Goal: Task Accomplishment & Management: Manage account settings

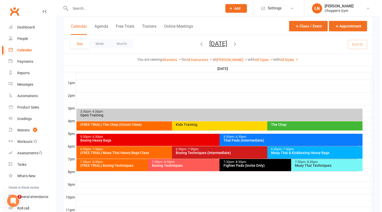
scroll to position [189, 0]
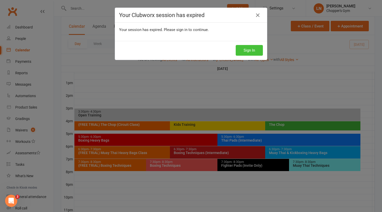
click at [247, 46] on button "Sign In" at bounding box center [249, 50] width 27 height 11
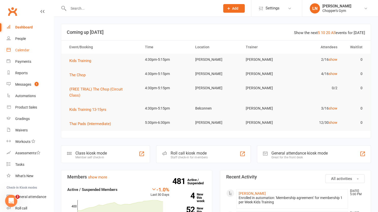
click at [22, 52] on div "Calendar" at bounding box center [22, 50] width 14 height 4
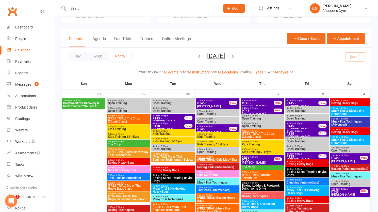
scroll to position [19, 0]
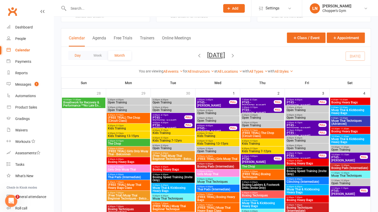
click at [76, 56] on button "Day" at bounding box center [77, 55] width 19 height 9
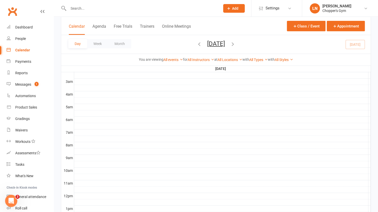
scroll to position [65, 0]
click at [242, 58] on icon at bounding box center [241, 60] width 4 height 4
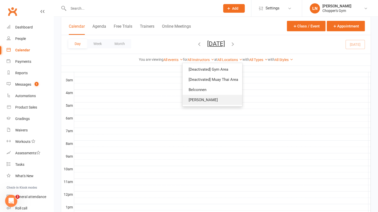
click at [196, 99] on link "[PERSON_NAME]" at bounding box center [213, 100] width 60 height 10
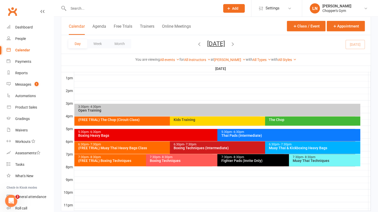
scroll to position [206, 0]
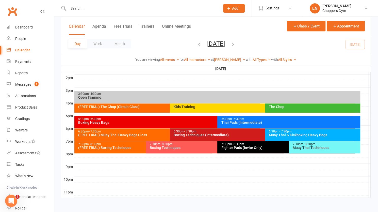
click at [149, 118] on div "5:30pm - 6:30pm" at bounding box center [216, 118] width 276 height 3
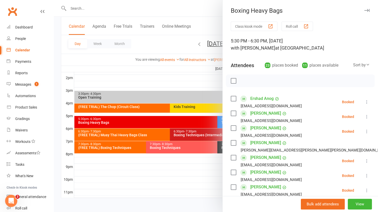
click at [23, 51] on div "Calendar" at bounding box center [22, 50] width 15 height 4
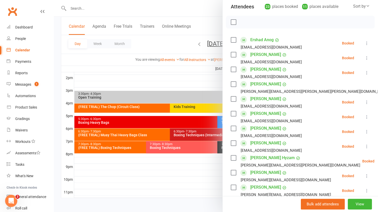
scroll to position [58, 0]
click at [364, 44] on icon at bounding box center [366, 43] width 5 height 5
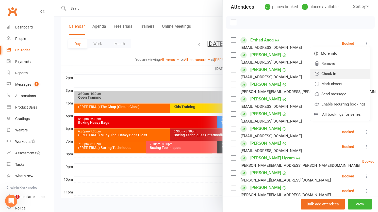
click at [325, 74] on link "Check in" at bounding box center [339, 74] width 59 height 10
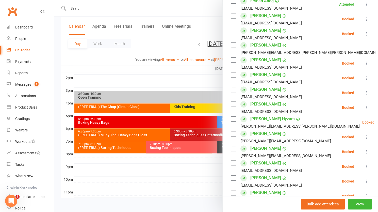
scroll to position [97, 0]
click at [364, 80] on icon at bounding box center [366, 78] width 5 height 5
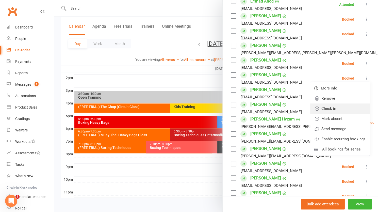
click at [329, 111] on link "Check in" at bounding box center [339, 108] width 59 height 10
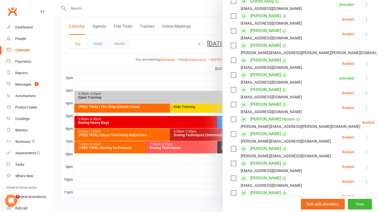
scroll to position [0, 0]
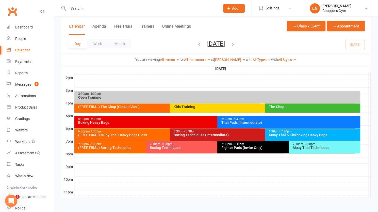
click at [242, 118] on span "- 6:30pm" at bounding box center [238, 119] width 12 height 4
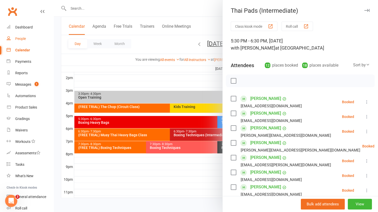
click at [21, 37] on div "People" at bounding box center [20, 39] width 11 height 4
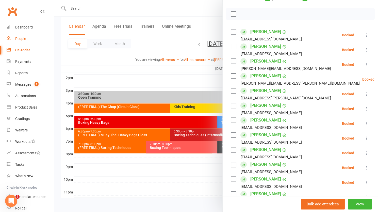
scroll to position [68, 0]
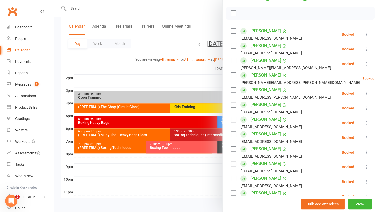
click at [364, 49] on icon at bounding box center [366, 48] width 5 height 5
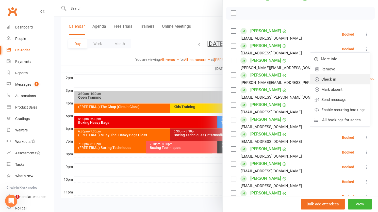
click at [320, 76] on link "Check in" at bounding box center [339, 79] width 59 height 10
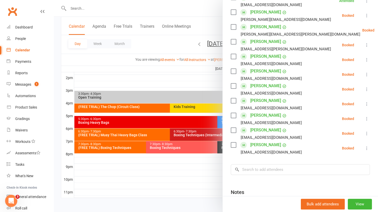
scroll to position [115, 0]
click at [364, 47] on icon at bounding box center [366, 45] width 5 height 5
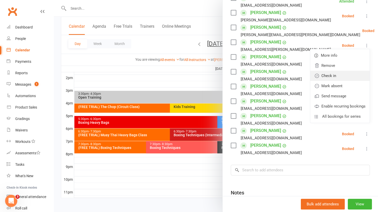
click at [330, 77] on link "Check in" at bounding box center [339, 76] width 59 height 10
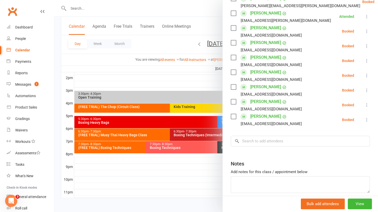
scroll to position [145, 0]
click at [364, 105] on icon at bounding box center [366, 104] width 5 height 5
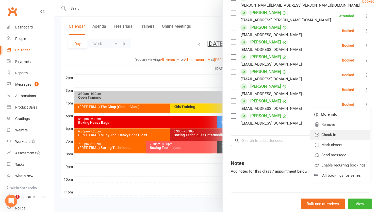
click at [329, 137] on link "Check in" at bounding box center [339, 135] width 59 height 10
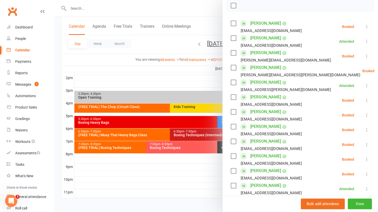
scroll to position [75, 0]
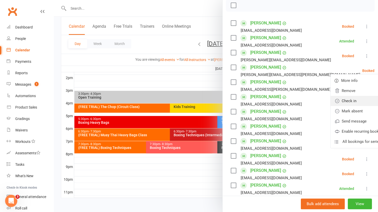
click at [332, 103] on link "Check in" at bounding box center [360, 101] width 59 height 10
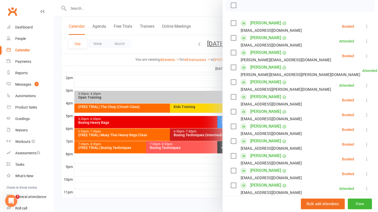
click at [364, 58] on icon at bounding box center [366, 55] width 5 height 5
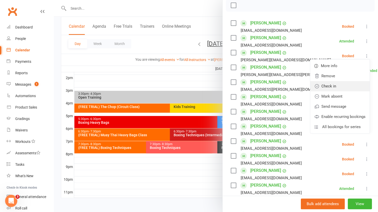
click at [337, 87] on link "Check in" at bounding box center [339, 86] width 59 height 10
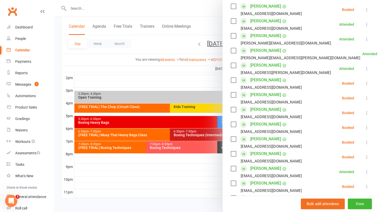
scroll to position [95, 0]
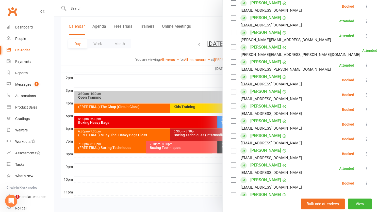
click at [364, 80] on icon at bounding box center [366, 79] width 5 height 5
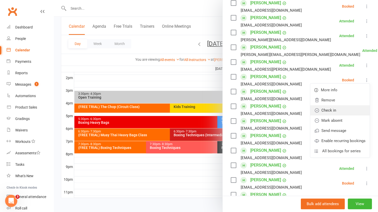
click at [329, 112] on link "Check in" at bounding box center [339, 110] width 59 height 10
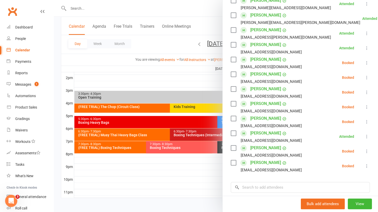
scroll to position [127, 0]
click at [364, 153] on icon at bounding box center [366, 151] width 5 height 5
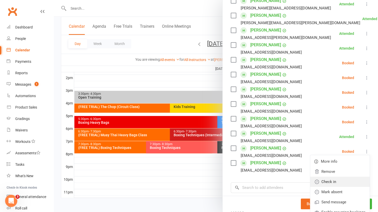
click at [330, 183] on link "Check in" at bounding box center [339, 181] width 59 height 10
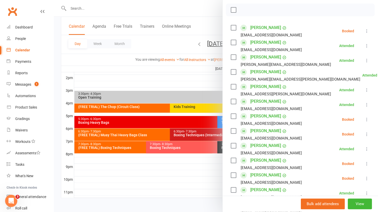
scroll to position [195, 0]
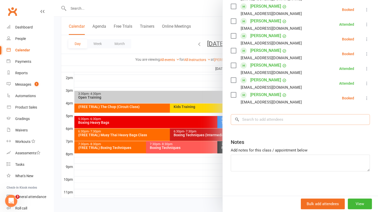
click at [281, 119] on input "search" at bounding box center [300, 119] width 139 height 11
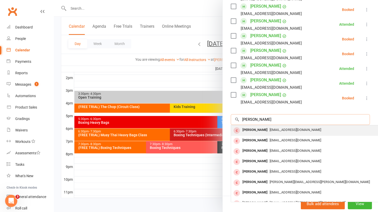
type input "gunther"
click at [263, 126] on div "guntherhammond@gmail.com" at bounding box center [307, 129] width 148 height 7
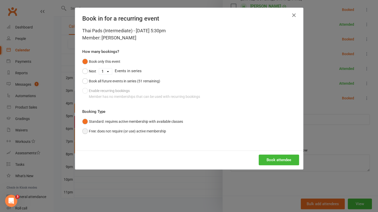
click at [121, 132] on button "Free: does not require (or use) active membership" at bounding box center [124, 131] width 84 height 10
click at [281, 158] on button "Book attendee" at bounding box center [279, 159] width 40 height 11
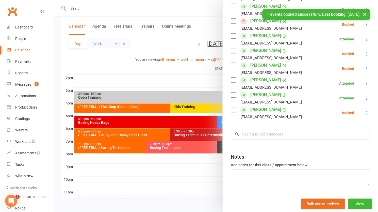
scroll to position [95, 0]
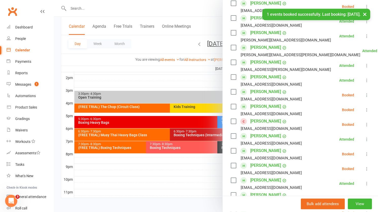
click at [364, 123] on icon at bounding box center [366, 124] width 5 height 5
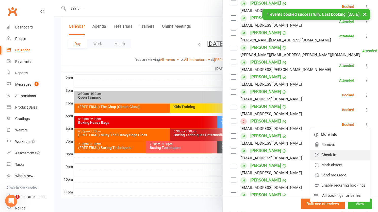
click at [333, 156] on link "Check in" at bounding box center [339, 155] width 59 height 10
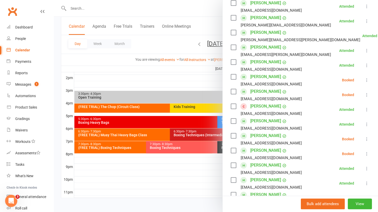
scroll to position [142, 0]
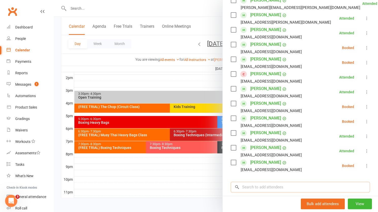
click at [313, 186] on input "search" at bounding box center [300, 187] width 139 height 11
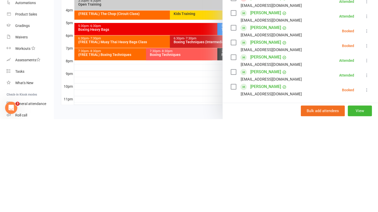
scroll to position [120, 0]
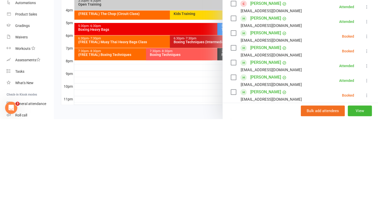
click at [173, 186] on div at bounding box center [216, 106] width 324 height 212
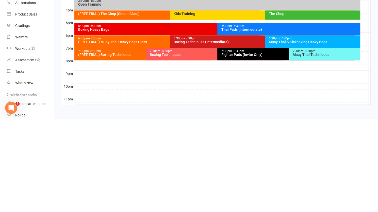
scroll to position [206, 0]
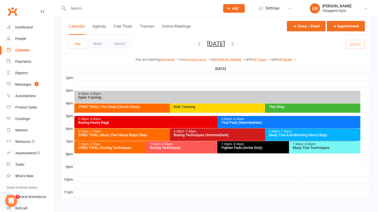
click at [249, 124] on div "5:30pm - 6:30pm Thai Pads (Intermediate)" at bounding box center [288, 122] width 143 height 12
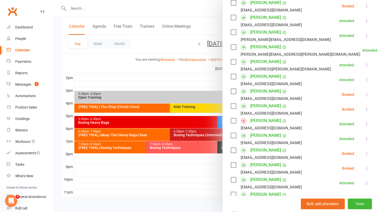
scroll to position [95, 0]
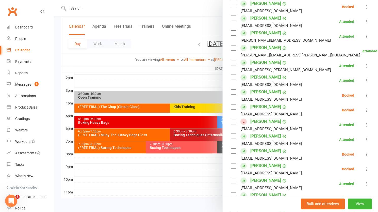
click at [364, 124] on icon at bounding box center [366, 124] width 5 height 5
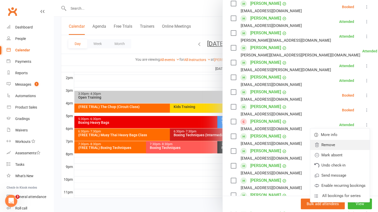
click at [332, 142] on link "Remove" at bounding box center [339, 145] width 59 height 10
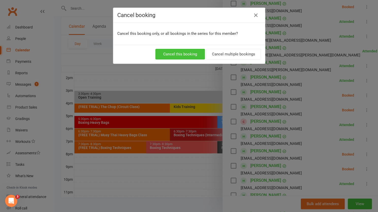
click at [182, 56] on button "Cancel this booking" at bounding box center [180, 54] width 50 height 11
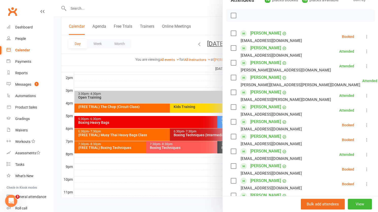
scroll to position [65, 0]
click at [364, 38] on icon at bounding box center [366, 36] width 5 height 5
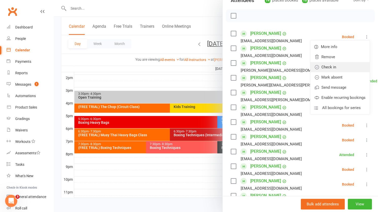
click at [331, 68] on link "Check in" at bounding box center [339, 67] width 59 height 10
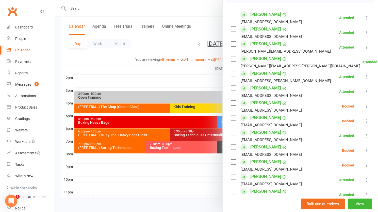
scroll to position [84, 0]
click at [364, 106] on icon at bounding box center [366, 106] width 5 height 5
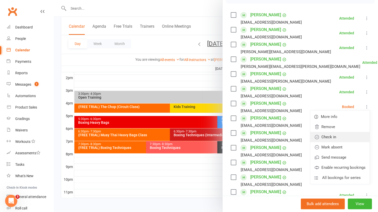
click at [332, 139] on link "Check in" at bounding box center [339, 137] width 59 height 10
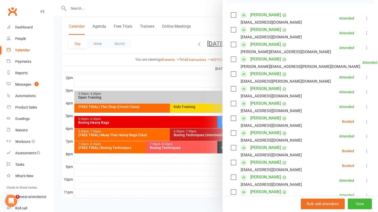
click at [364, 121] on icon at bounding box center [366, 121] width 5 height 5
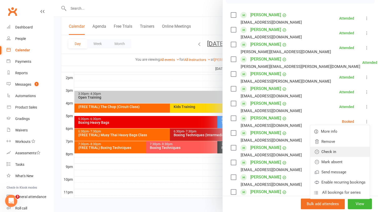
click at [333, 152] on link "Check in" at bounding box center [339, 152] width 59 height 10
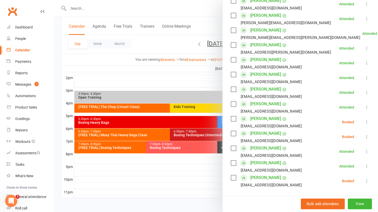
scroll to position [112, 0]
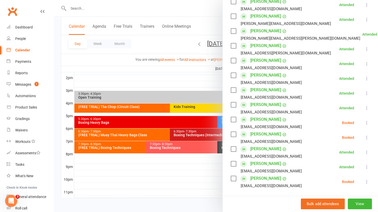
click at [364, 124] on icon at bounding box center [366, 122] width 5 height 5
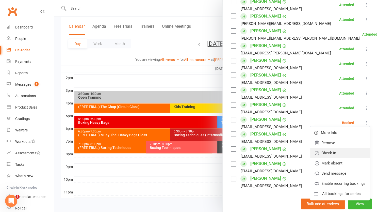
click at [335, 154] on link "Check in" at bounding box center [339, 153] width 59 height 10
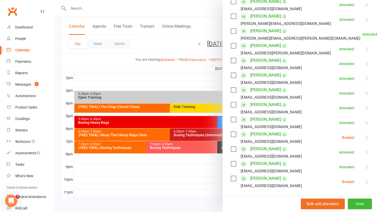
click at [364, 139] on icon at bounding box center [366, 137] width 5 height 5
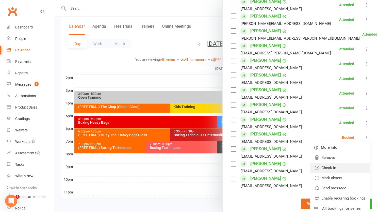
click at [332, 170] on link "Check in" at bounding box center [339, 168] width 59 height 10
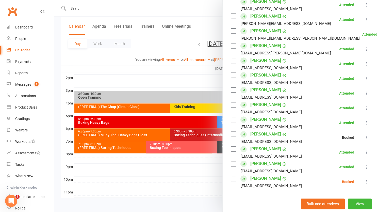
click at [364, 182] on icon at bounding box center [366, 181] width 5 height 5
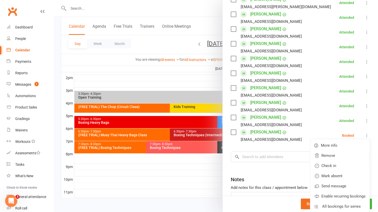
scroll to position [158, 0]
click at [328, 166] on link "Check in" at bounding box center [339, 166] width 59 height 10
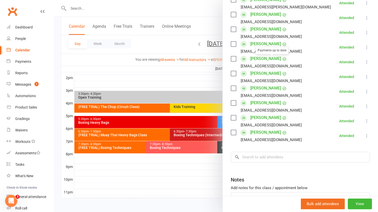
scroll to position [0, 0]
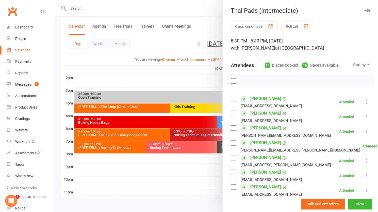
click at [22, 49] on div "Calendar" at bounding box center [22, 50] width 15 height 4
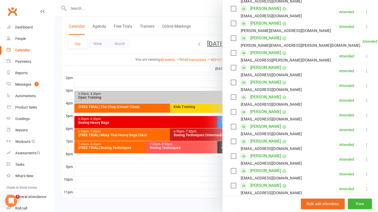
scroll to position [122, 0]
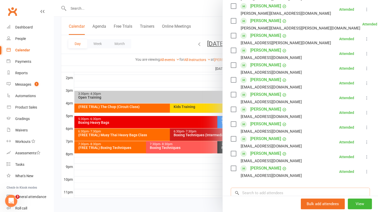
click at [255, 193] on input "search" at bounding box center [300, 192] width 139 height 11
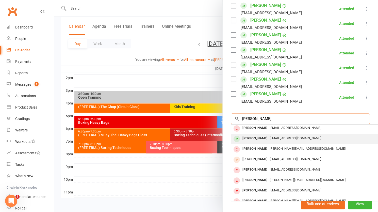
scroll to position [28, 0]
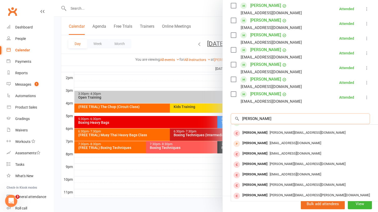
type input "thomas"
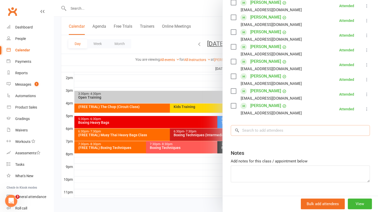
scroll to position [210, 0]
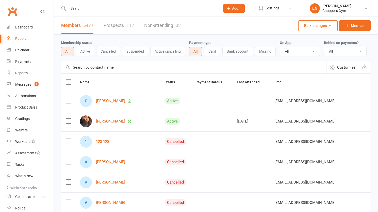
select select "100"
click at [26, 105] on div "Product Sales" at bounding box center [26, 107] width 22 height 4
click at [86, 72] on input "text" at bounding box center [193, 67] width 265 height 12
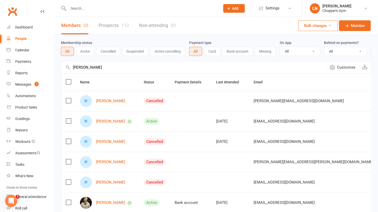
type input "henry king"
click at [132, 8] on input "text" at bounding box center [142, 8] width 150 height 7
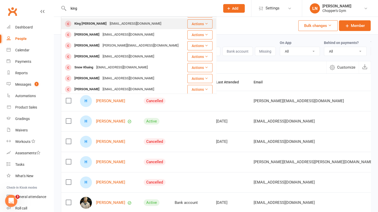
scroll to position [66, 0]
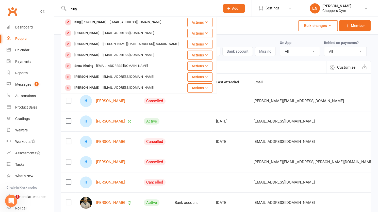
type input "king"
click at [229, 11] on button "Add" at bounding box center [234, 8] width 22 height 9
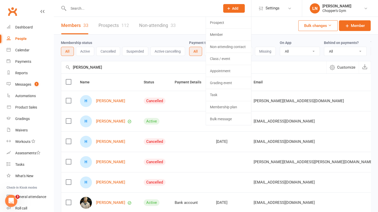
click at [233, 7] on span "Add" at bounding box center [235, 8] width 6 height 4
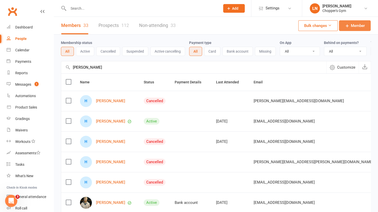
click at [351, 25] on span "Member" at bounding box center [358, 26] width 14 height 6
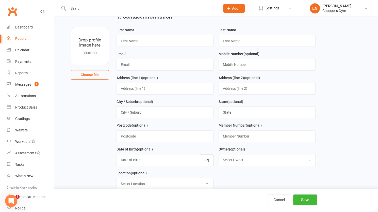
scroll to position [1, 0]
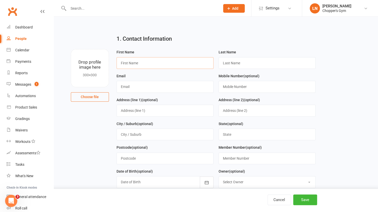
click at [163, 63] on input "text" at bounding box center [165, 63] width 97 height 12
type input "Henry"
click at [236, 67] on input "text" at bounding box center [267, 63] width 97 height 12
type input "king"
click at [159, 89] on input "text" at bounding box center [165, 87] width 97 height 12
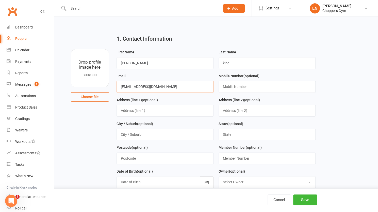
type input "htcking@gmail.com"
click at [255, 92] on div "Mobile Number (optional)" at bounding box center [267, 85] width 102 height 24
click at [247, 85] on input "text" at bounding box center [267, 87] width 97 height 12
type input "0451680582"
click at [155, 114] on input "text" at bounding box center [165, 111] width 97 height 12
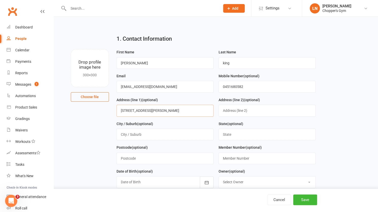
type input "9 stockdale st"
click at [136, 133] on input "text" at bounding box center [165, 134] width 97 height 12
type input "dickson"
click at [224, 132] on input "a" at bounding box center [267, 134] width 97 height 12
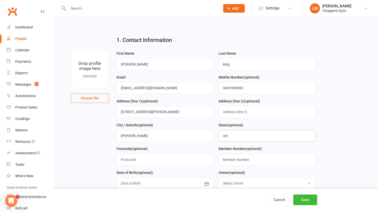
type input "act"
click at [168, 184] on div at bounding box center [165, 183] width 97 height 12
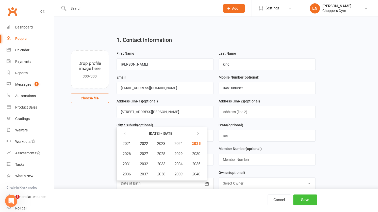
click at [308, 199] on button "Save" at bounding box center [305, 199] width 24 height 11
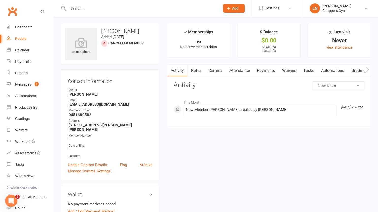
click at [284, 68] on link "Waivers" at bounding box center [289, 71] width 21 height 12
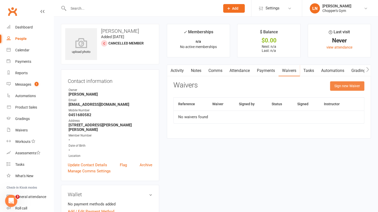
click at [348, 87] on button "Sign new Waiver" at bounding box center [347, 85] width 34 height 9
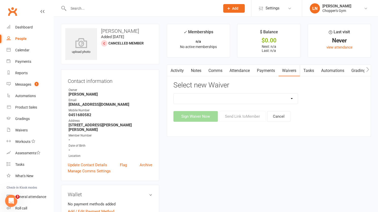
click at [215, 99] on select "12mth Up Front Membership Agreement Chopper's Gym Liability Waiver Chopper's Gy…" at bounding box center [236, 98] width 124 height 10
select select "13488"
click at [174, 93] on select "12mth Up Front Membership Agreement Chopper's Gym Liability Waiver Chopper's Gy…" at bounding box center [236, 98] width 124 height 10
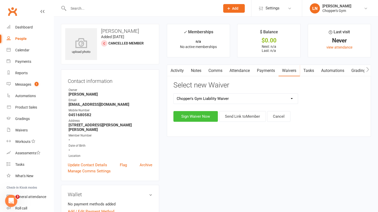
click at [194, 117] on button "Sign Waiver Now" at bounding box center [195, 116] width 44 height 11
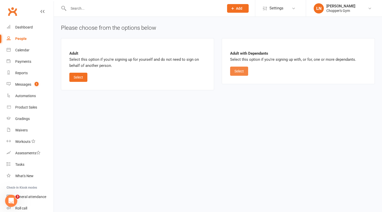
click at [242, 75] on button "Select" at bounding box center [239, 71] width 18 height 9
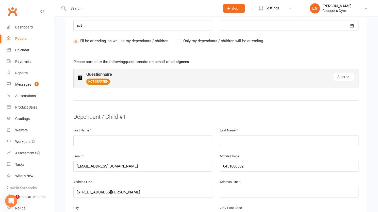
scroll to position [231, 0]
click at [104, 141] on input "text" at bounding box center [142, 140] width 139 height 11
type input "Gunther"
click at [239, 141] on input "text" at bounding box center [289, 140] width 139 height 11
type input "King"
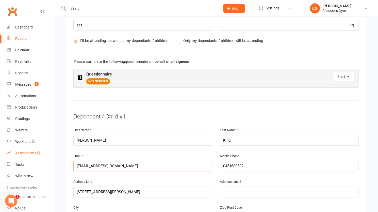
drag, startPoint x: 89, startPoint y: 162, endPoint x: 32, endPoint y: 149, distance: 58.5
type input "guntherhammond@gmail.com"
click at [249, 160] on input "0451680582" at bounding box center [289, 165] width 139 height 11
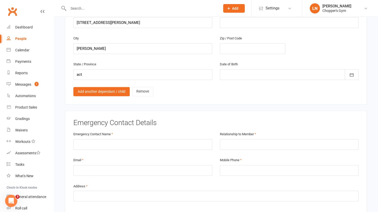
scroll to position [401, 0]
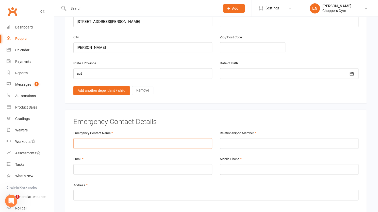
click at [118, 139] on input "text" at bounding box center [142, 143] width 139 height 11
type input "t"
type input "Tulitha King"
click at [246, 138] on input "text" at bounding box center [289, 143] width 139 height 11
type input "Mother"
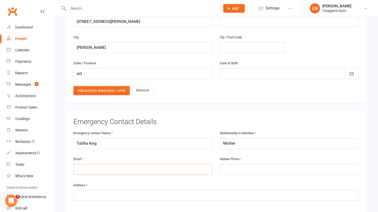
click at [133, 164] on input "email" at bounding box center [142, 169] width 139 height 11
type input "H"
type input "Tulitha@Gmail.com"
click at [225, 164] on input "tel" at bounding box center [289, 169] width 139 height 11
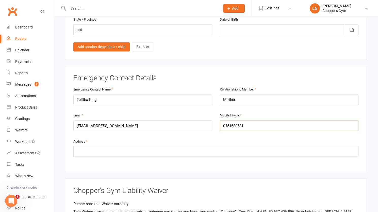
scroll to position [451, 0]
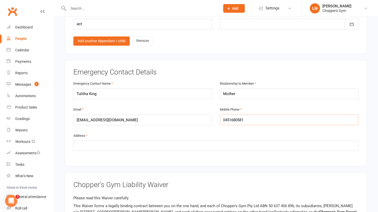
type input "0451680581"
click at [93, 140] on input "text" at bounding box center [215, 145] width 285 height 11
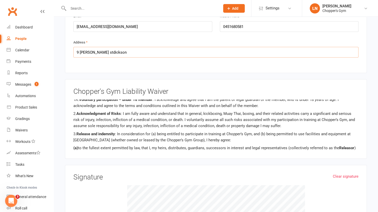
scroll to position [43, 0]
type input "9 stockdale stdickson"
click at [259, 79] on div "Chopper's Gym Liability Waiver Please read this Waiver carefully. This Waiver f…" at bounding box center [216, 118] width 302 height 79
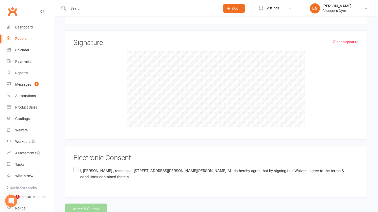
scroll to position [682, 0]
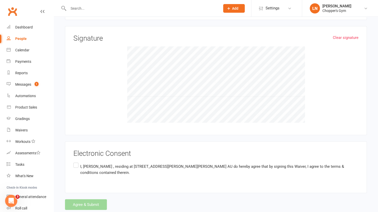
click at [75, 162] on label "I, Henry king , residing at 9 stockdale st, dickson, act AU do hereby agree tha…" at bounding box center [215, 170] width 285 height 16
click at [75, 162] on input "I, Henry king , residing at 9 stockdale st, dickson, act AU do hereby agree tha…" at bounding box center [74, 162] width 3 height 0
click at [83, 199] on button "Agree & Submit" at bounding box center [86, 204] width 42 height 11
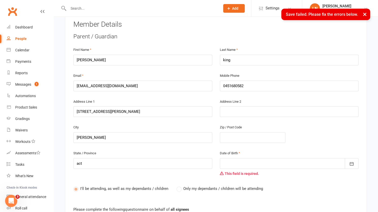
scroll to position [92, 0]
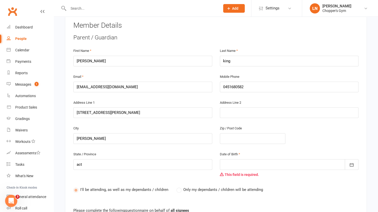
click at [239, 163] on div at bounding box center [289, 164] width 139 height 11
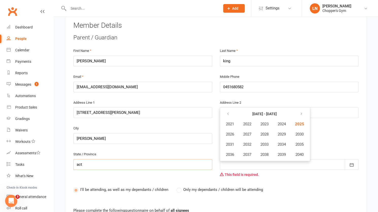
click at [205, 159] on input "act" at bounding box center [142, 164] width 139 height 11
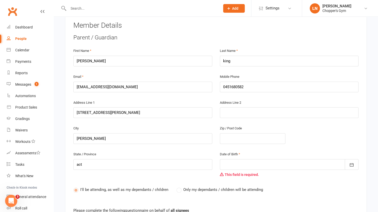
click at [303, 159] on div at bounding box center [289, 164] width 139 height 11
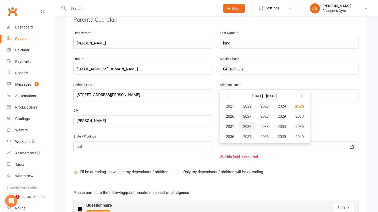
scroll to position [105, 0]
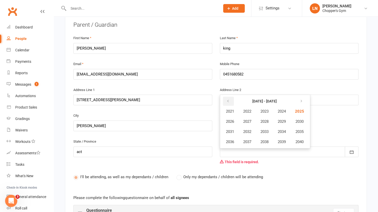
click at [230, 98] on button "button" at bounding box center [228, 100] width 11 height 9
click at [301, 120] on span "2010" at bounding box center [299, 121] width 8 height 5
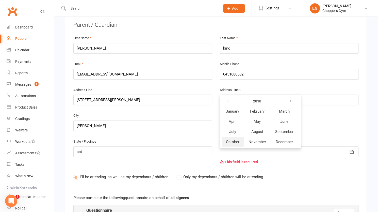
click at [230, 139] on span "October" at bounding box center [232, 141] width 13 height 5
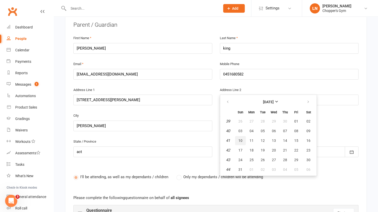
click at [242, 136] on button "10" at bounding box center [240, 140] width 11 height 9
type input "10 Oct 2010"
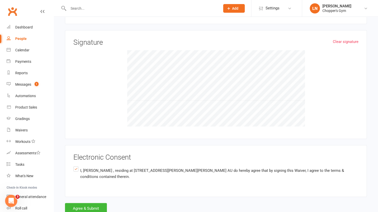
scroll to position [692, 0]
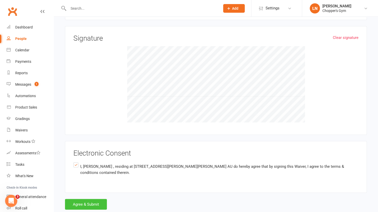
click at [82, 199] on button "Agree & Submit" at bounding box center [86, 204] width 42 height 11
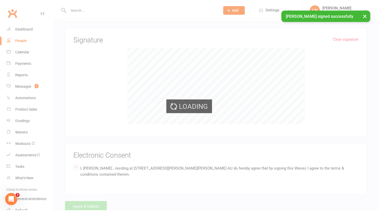
scroll to position [682, 0]
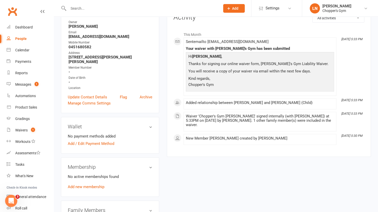
scroll to position [71, 0]
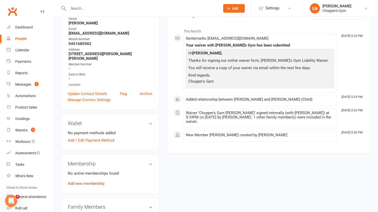
click at [76, 181] on link "Add new membership" at bounding box center [86, 183] width 37 height 5
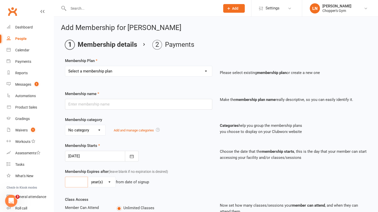
drag, startPoint x: 76, startPoint y: 177, endPoint x: 168, endPoint y: 69, distance: 142.3
click at [168, 69] on div "Membership Plan Select a membership plan Create new Membership Plan Staff Membe…" at bounding box center [216, 189] width 302 height 262
click at [168, 69] on select "Select a membership plan Create new Membership Plan Staff Membership Ongoing Un…" at bounding box center [138, 71] width 147 height 10
select select "3"
click at [65, 66] on select "Select a membership plan Create new Membership Plan Staff Membership Ongoing Un…" at bounding box center [138, 71] width 147 height 10
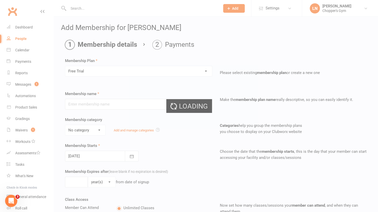
type input "Free Trial"
select select "0"
type input "0"
type input "1"
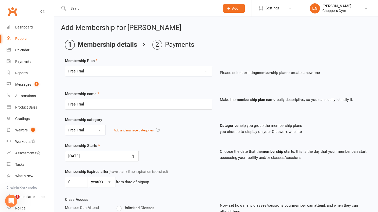
click at [117, 71] on select "Select a membership plan Create new Membership Plan Staff Membership Ongoing Un…" at bounding box center [138, 71] width 147 height 10
select select "6"
click at [65, 66] on select "Select a membership plan Create new Membership Plan Staff Membership Ongoing Un…" at bounding box center [138, 71] width 147 height 10
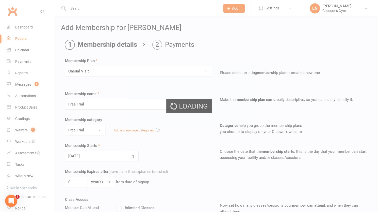
type input "Casual Visit"
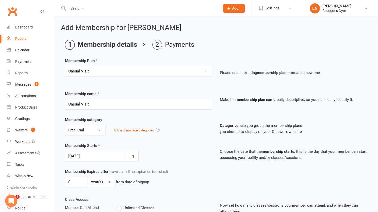
click at [16, 39] on div "People" at bounding box center [20, 39] width 11 height 4
select select "100"
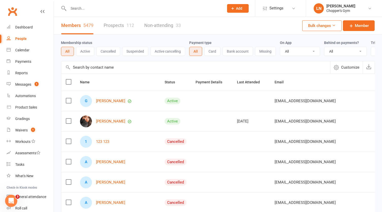
click at [96, 9] on input "text" at bounding box center [144, 8] width 154 height 7
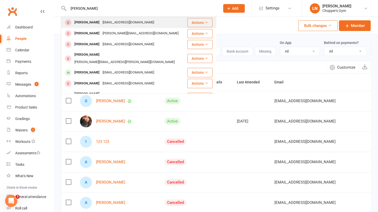
type input "henry king"
click at [101, 20] on div "htcking@gmail.com" at bounding box center [128, 22] width 55 height 7
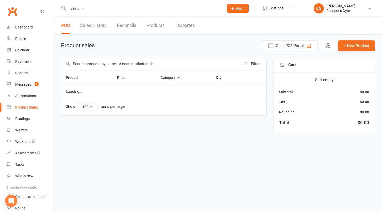
select select "100"
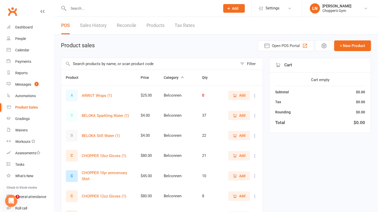
click at [115, 64] on input "text" at bounding box center [149, 64] width 176 height 12
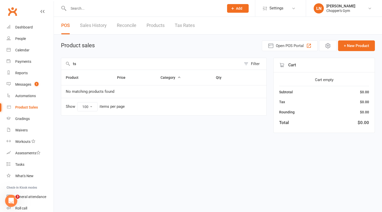
type input "t"
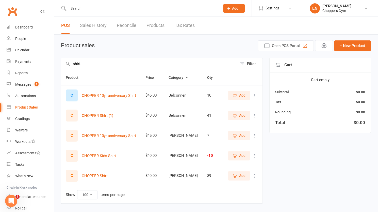
type input "shirt"
click at [247, 173] on button "Add" at bounding box center [239, 175] width 22 height 9
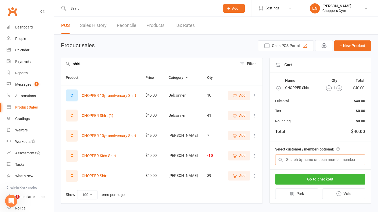
click at [316, 161] on input "text" at bounding box center [320, 159] width 90 height 11
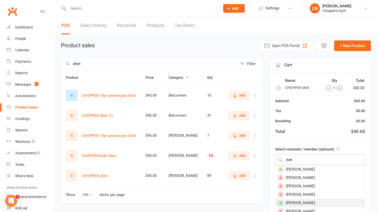
type input "zoe"
click at [291, 201] on div "[PERSON_NAME]" at bounding box center [320, 203] width 89 height 8
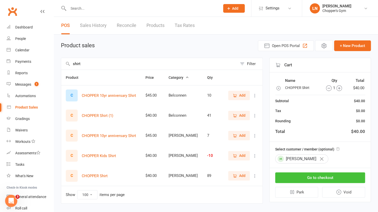
click at [308, 174] on button "Go to checkout" at bounding box center [320, 177] width 90 height 11
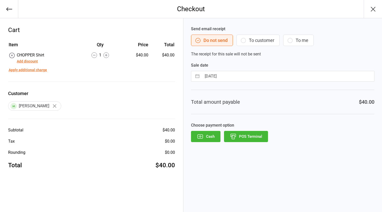
click at [31, 60] on button "Add discount" at bounding box center [27, 61] width 21 height 5
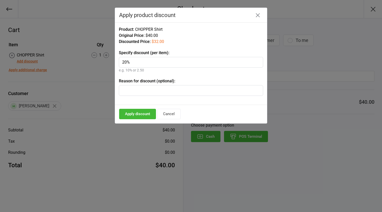
type input "20%"
click at [137, 112] on button "Apply discount" at bounding box center [137, 114] width 37 height 10
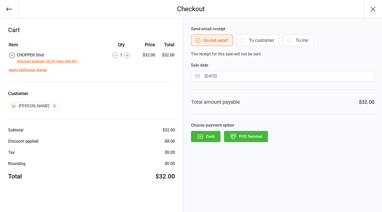
click at [250, 134] on button "POS Terminal" at bounding box center [246, 136] width 44 height 11
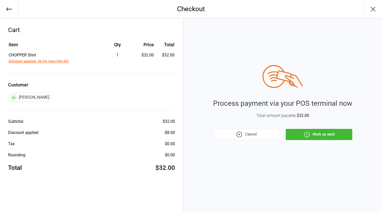
click at [306, 134] on icon "button" at bounding box center [306, 134] width 1 height 1
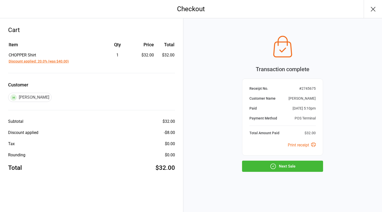
click at [309, 168] on button "Next Sale" at bounding box center [282, 165] width 81 height 11
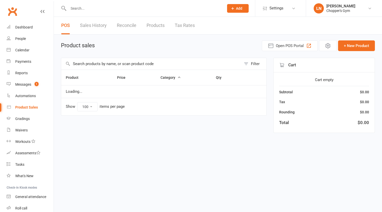
select select "100"
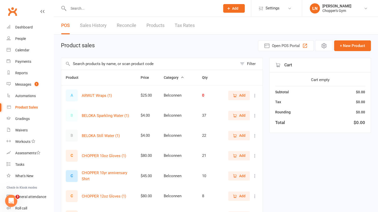
click at [97, 65] on input "text" at bounding box center [149, 64] width 176 height 12
click at [97, 65] on input "shirt" at bounding box center [149, 64] width 176 height 12
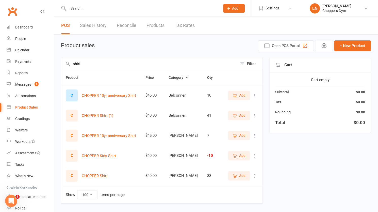
type input "shirt"
click at [238, 175] on span "Add" at bounding box center [239, 176] width 13 height 6
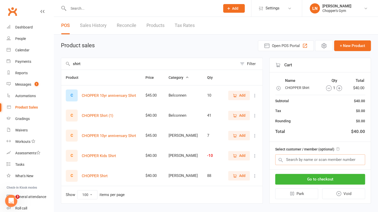
click at [330, 160] on input "text" at bounding box center [320, 159] width 90 height 11
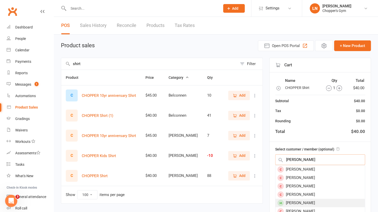
type input "kat t"
click at [297, 201] on div "Katrina Tumang" at bounding box center [320, 203] width 89 height 8
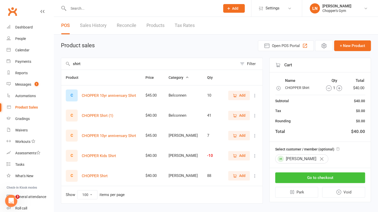
click at [317, 177] on button "Go to checkout" at bounding box center [320, 177] width 90 height 11
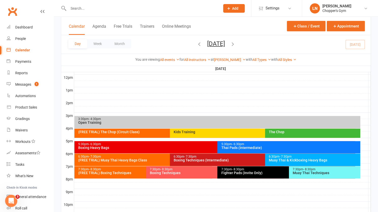
click at [138, 145] on div "5:30pm - 6:30pm" at bounding box center [216, 143] width 276 height 3
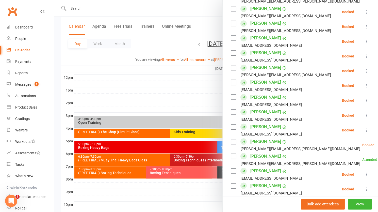
scroll to position [222, 0]
click at [364, 57] on icon at bounding box center [366, 56] width 5 height 5
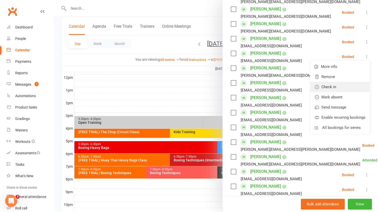
click at [332, 87] on link "Check in" at bounding box center [339, 87] width 59 height 10
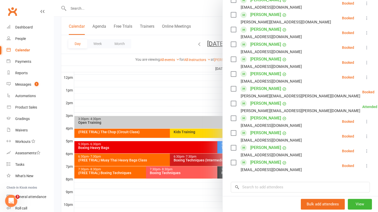
scroll to position [280, 0]
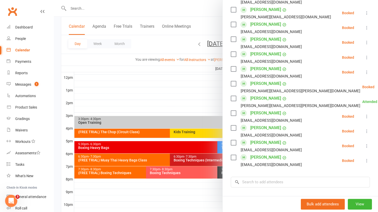
click at [364, 72] on icon at bounding box center [366, 72] width 5 height 5
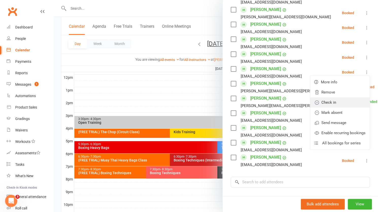
click at [332, 103] on link "Check in" at bounding box center [339, 102] width 59 height 10
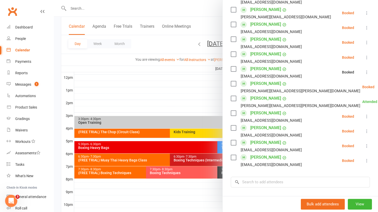
click at [364, 133] on icon at bounding box center [366, 130] width 5 height 5
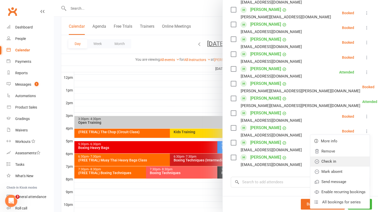
click at [326, 162] on link "Check in" at bounding box center [339, 161] width 59 height 10
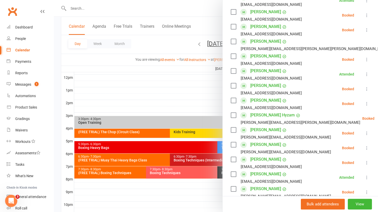
scroll to position [97, 0]
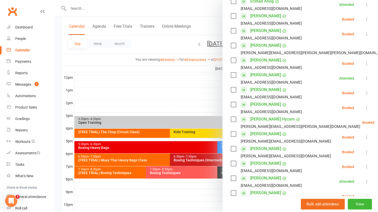
click at [364, 20] on icon at bounding box center [366, 19] width 5 height 5
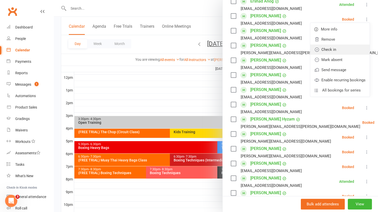
click at [321, 53] on link "Check in" at bounding box center [339, 49] width 59 height 10
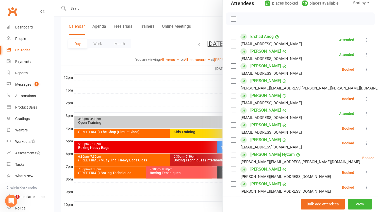
scroll to position [62, 0]
click at [364, 70] on icon at bounding box center [366, 68] width 5 height 5
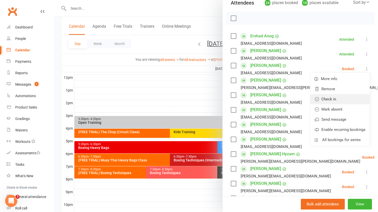
click at [325, 102] on link "Check in" at bounding box center [339, 99] width 59 height 10
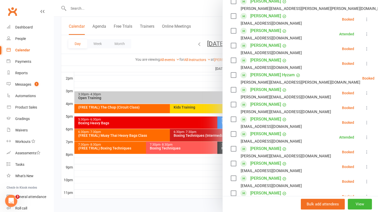
scroll to position [188, 0]
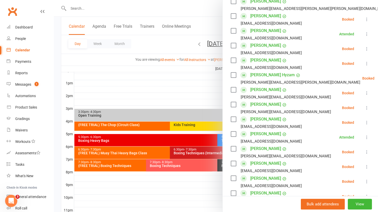
click at [364, 93] on icon at bounding box center [366, 92] width 5 height 5
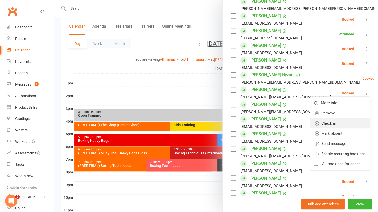
click at [326, 126] on link "Check in" at bounding box center [339, 123] width 59 height 10
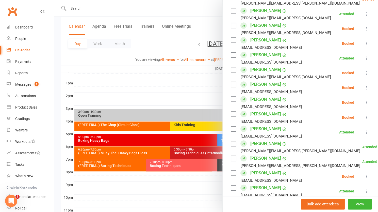
scroll to position [219, 0]
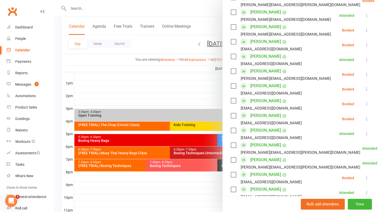
click at [364, 193] on icon at bounding box center [366, 192] width 5 height 5
click at [364, 75] on icon at bounding box center [366, 74] width 5 height 5
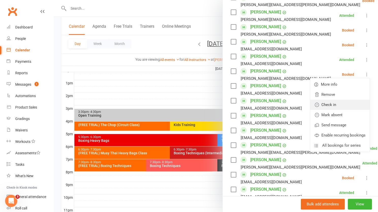
click at [331, 106] on link "Check in" at bounding box center [339, 105] width 59 height 10
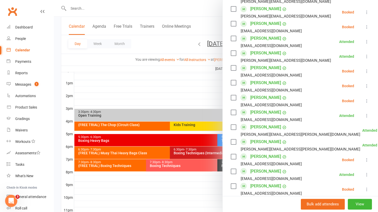
scroll to position [237, 0]
click at [364, 87] on icon at bounding box center [366, 85] width 5 height 5
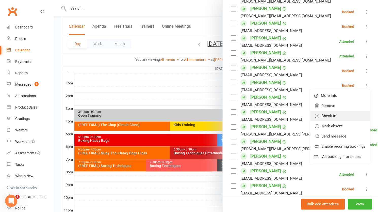
click at [330, 118] on link "Check in" at bounding box center [339, 116] width 59 height 10
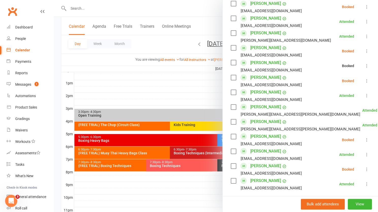
scroll to position [272, 0]
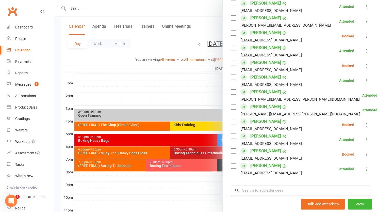
click at [364, 124] on icon at bounding box center [366, 124] width 5 height 5
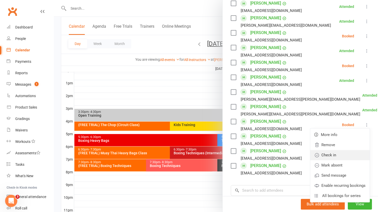
click at [331, 156] on link "Check in" at bounding box center [339, 155] width 59 height 10
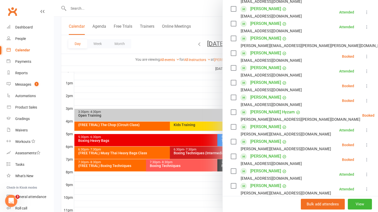
scroll to position [101, 0]
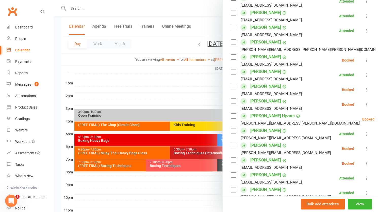
click at [156, 179] on div at bounding box center [216, 106] width 324 height 212
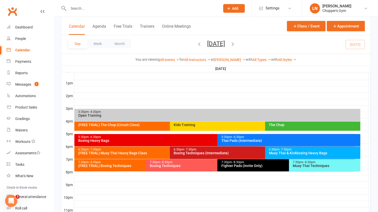
scroll to position [206, 0]
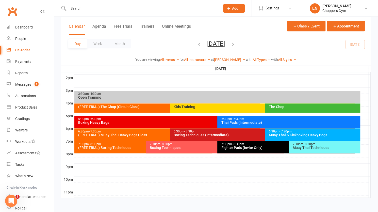
click at [136, 121] on div "Boxing Heavy Bags" at bounding box center [216, 123] width 276 height 4
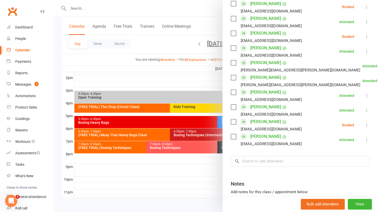
scroll to position [358, 0]
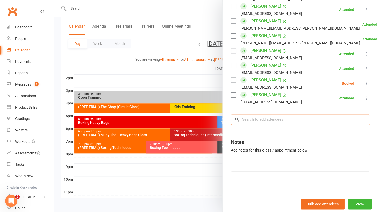
click at [272, 121] on input "search" at bounding box center [300, 119] width 139 height 11
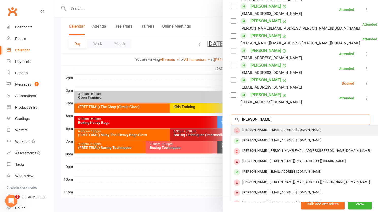
type input "henry ki"
click at [248, 130] on div "Henry king" at bounding box center [254, 129] width 29 height 7
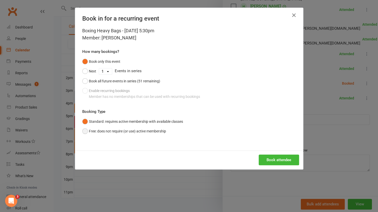
click at [122, 131] on button "Free: does not require (or use) active membership" at bounding box center [124, 131] width 84 height 10
click at [272, 162] on button "Book attendee" at bounding box center [279, 159] width 40 height 11
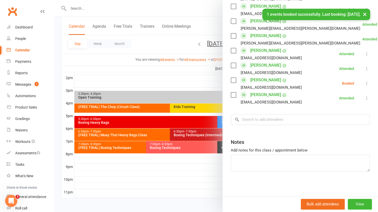
scroll to position [372, 0]
click at [259, 119] on input "search" at bounding box center [300, 119] width 139 height 11
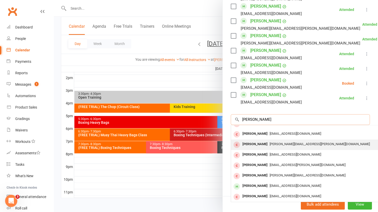
scroll to position [0, 0]
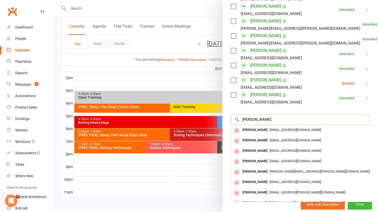
type input "gunther"
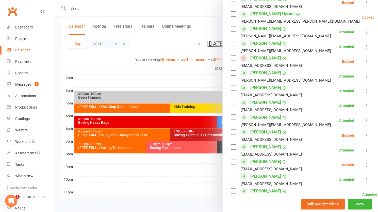
scroll to position [202, 0]
click at [364, 63] on icon at bounding box center [366, 61] width 5 height 5
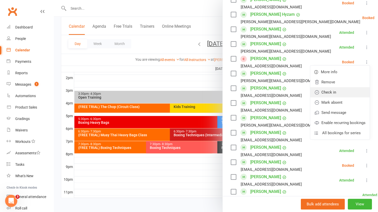
click at [331, 92] on link "Check in" at bounding box center [339, 92] width 59 height 10
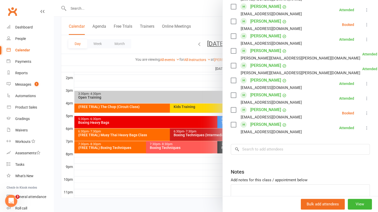
scroll to position [350, 0]
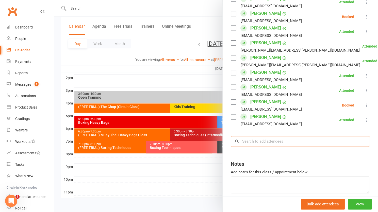
click at [316, 140] on input "search" at bounding box center [300, 141] width 139 height 11
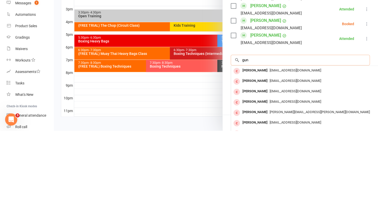
scroll to position [206, 0]
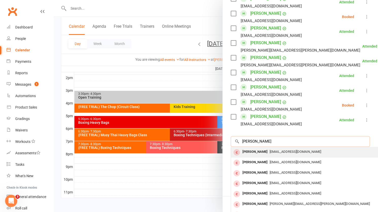
type input "gunther"
click at [295, 152] on span "guntherhammond@gmail.com" at bounding box center [296, 152] width 52 height 4
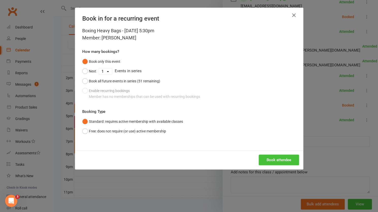
click at [287, 160] on button "Book attendee" at bounding box center [279, 159] width 40 height 11
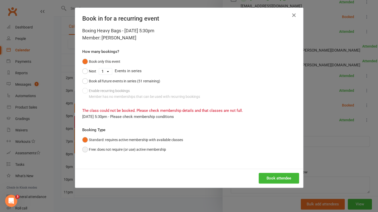
click at [146, 151] on button "Free: does not require (or use) active membership" at bounding box center [124, 149] width 84 height 10
click at [277, 178] on button "Book attendee" at bounding box center [279, 178] width 40 height 11
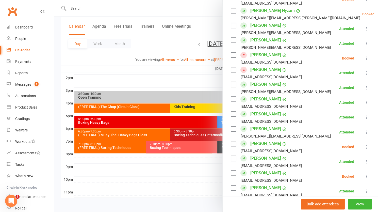
scroll to position [205, 0]
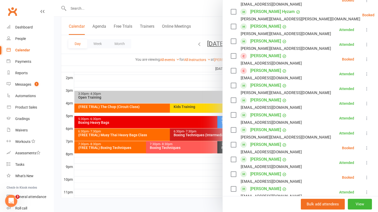
click at [364, 61] on icon at bounding box center [366, 59] width 5 height 5
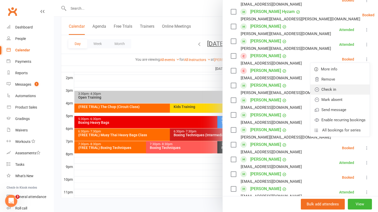
click at [334, 91] on link "Check in" at bounding box center [339, 89] width 59 height 10
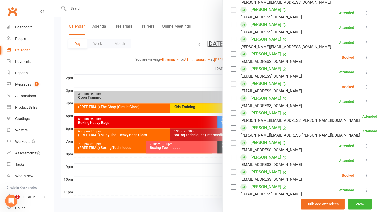
scroll to position [292, 0]
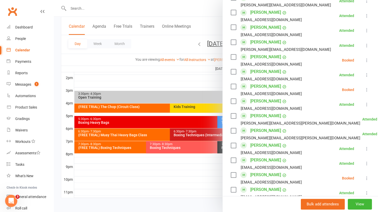
click at [364, 89] on icon at bounding box center [366, 89] width 5 height 5
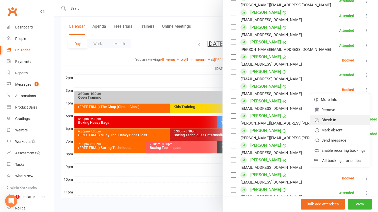
click at [337, 120] on link "Check in" at bounding box center [339, 120] width 59 height 10
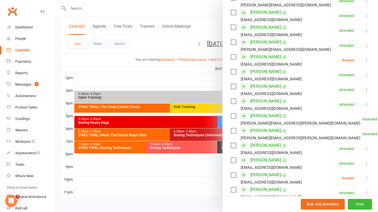
click at [364, 179] on icon at bounding box center [366, 177] width 5 height 5
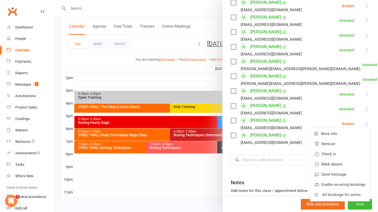
scroll to position [345, 0]
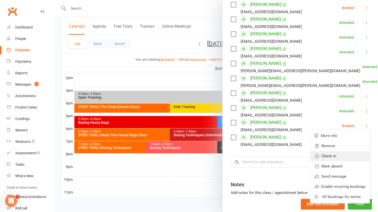
click at [330, 158] on link "Check in" at bounding box center [339, 156] width 59 height 10
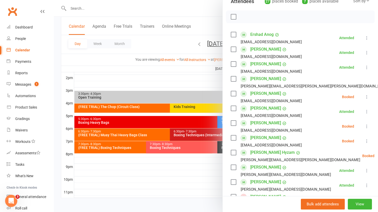
scroll to position [62, 0]
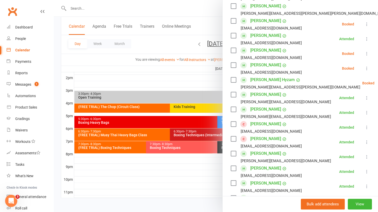
scroll to position [105, 0]
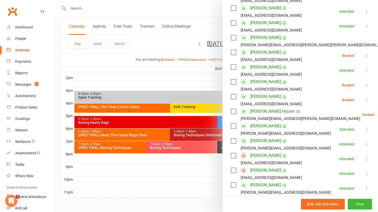
click at [364, 56] on icon at bounding box center [366, 55] width 5 height 5
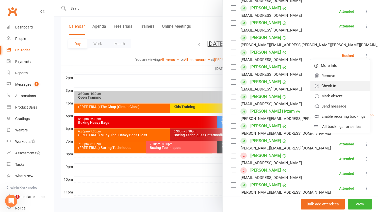
click at [337, 89] on link "Check in" at bounding box center [339, 86] width 59 height 10
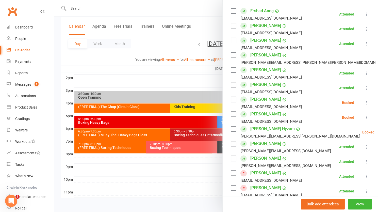
scroll to position [87, 0]
click at [364, 119] on icon at bounding box center [366, 117] width 5 height 5
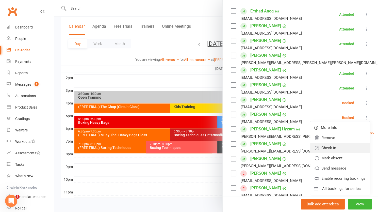
click at [329, 149] on link "Check in" at bounding box center [339, 148] width 59 height 10
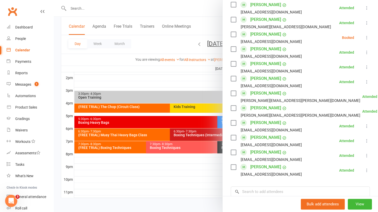
scroll to position [316, 0]
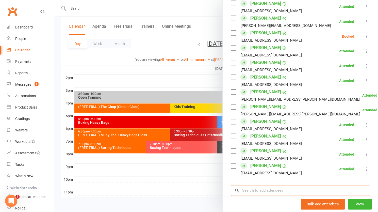
click at [291, 190] on input "search" at bounding box center [300, 190] width 139 height 11
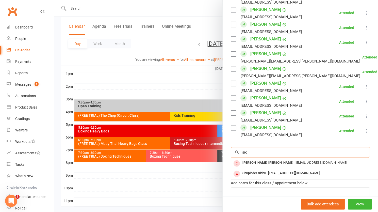
scroll to position [361, 0]
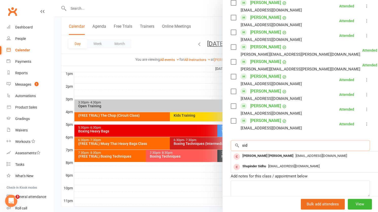
click at [276, 145] on input "sid" at bounding box center [300, 145] width 139 height 11
type input "s"
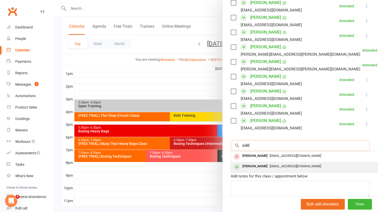
type input "sidd"
click at [249, 163] on div "[PERSON_NAME]" at bounding box center [254, 166] width 29 height 7
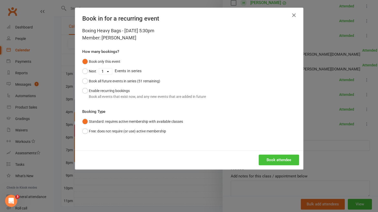
click at [267, 159] on button "Book attendee" at bounding box center [279, 159] width 40 height 11
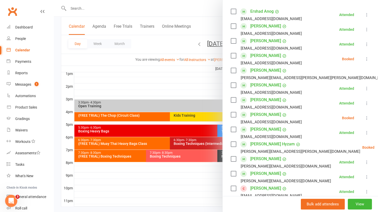
scroll to position [82, 0]
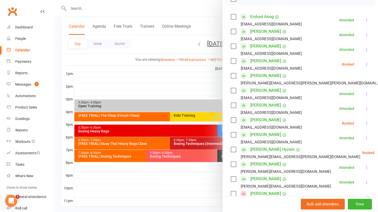
click at [364, 65] on icon at bounding box center [366, 64] width 5 height 5
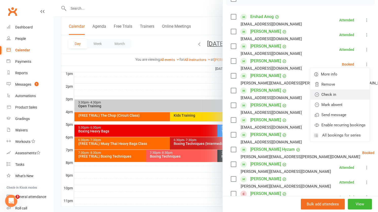
click at [332, 95] on link "Check in" at bounding box center [339, 94] width 59 height 10
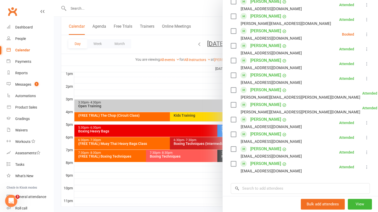
scroll to position [365, 0]
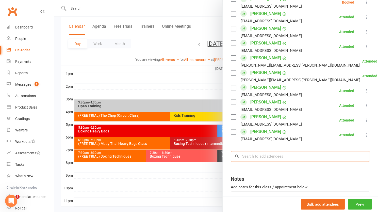
click at [255, 155] on input "search" at bounding box center [300, 156] width 139 height 11
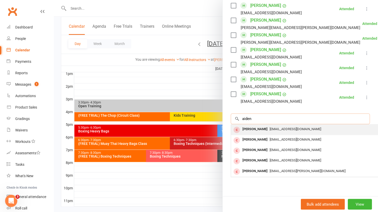
scroll to position [406, 0]
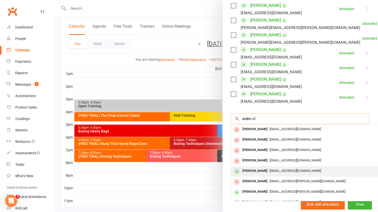
type input "aiden cl"
click at [243, 170] on div "[PERSON_NAME]" at bounding box center [254, 170] width 29 height 7
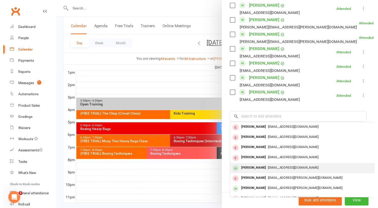
scroll to position [402, 0]
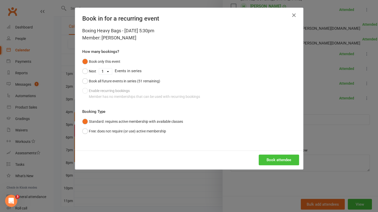
click at [273, 159] on button "Book attendee" at bounding box center [279, 159] width 40 height 11
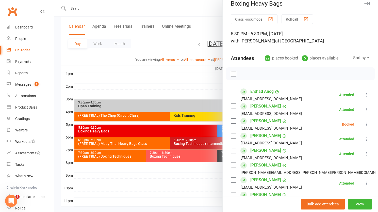
scroll to position [8, 0]
click at [364, 123] on icon at bounding box center [366, 123] width 5 height 5
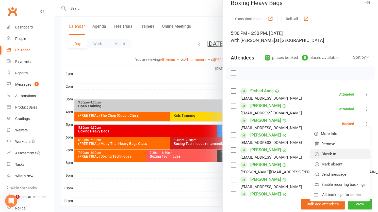
click at [334, 156] on link "Check in" at bounding box center [339, 154] width 59 height 10
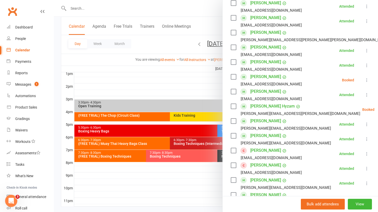
scroll to position [143, 0]
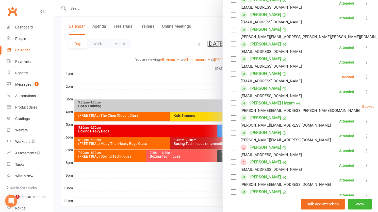
click at [364, 79] on icon at bounding box center [366, 76] width 5 height 5
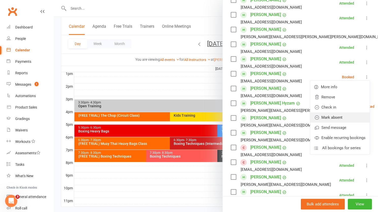
click at [334, 118] on link "Mark absent" at bounding box center [339, 117] width 59 height 10
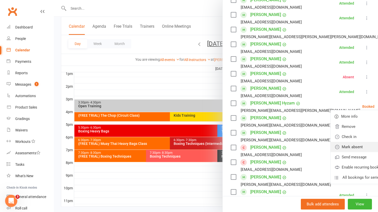
click at [333, 148] on link "Mark absent" at bounding box center [360, 147] width 59 height 10
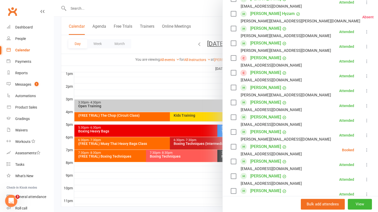
scroll to position [232, 0]
click at [364, 151] on icon at bounding box center [366, 150] width 5 height 5
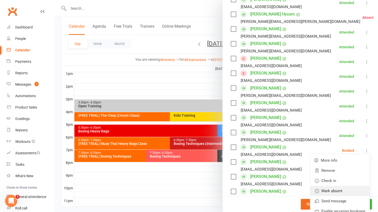
click at [334, 193] on link "Mark absent" at bounding box center [339, 191] width 59 height 10
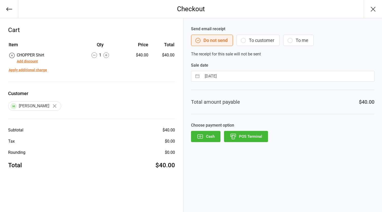
click at [236, 136] on icon "button" at bounding box center [233, 136] width 7 height 7
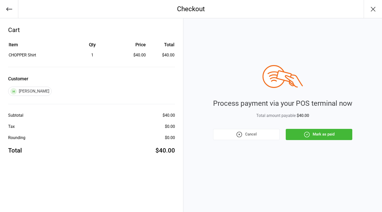
click at [337, 134] on button "Mark as paid" at bounding box center [319, 134] width 67 height 11
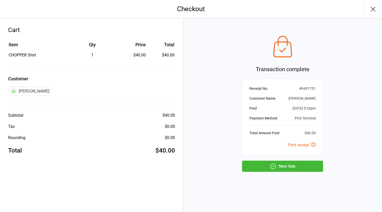
click at [303, 167] on button "Next Sale" at bounding box center [282, 165] width 81 height 11
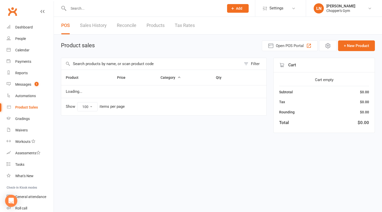
select select "100"
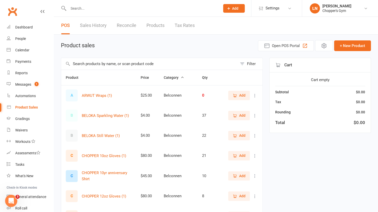
click at [98, 64] on input "text" at bounding box center [149, 64] width 176 height 12
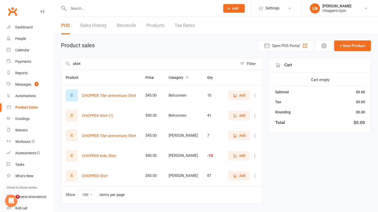
scroll to position [12, 0]
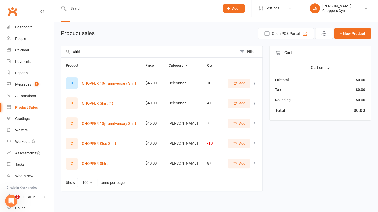
type input "shirt"
click at [238, 162] on span "Add" at bounding box center [239, 163] width 13 height 6
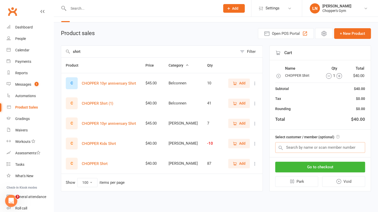
click at [302, 146] on input "text" at bounding box center [320, 147] width 90 height 11
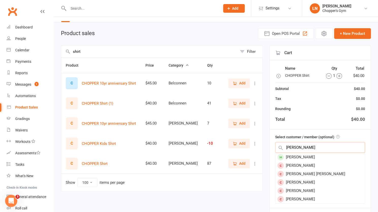
type input "[PERSON_NAME]"
click at [294, 157] on div "[PERSON_NAME]" at bounding box center [320, 157] width 89 height 8
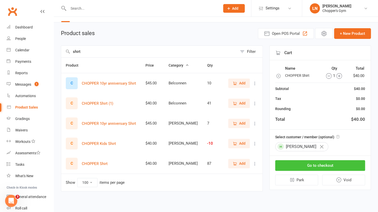
click at [314, 165] on button "Go to checkout" at bounding box center [320, 165] width 90 height 11
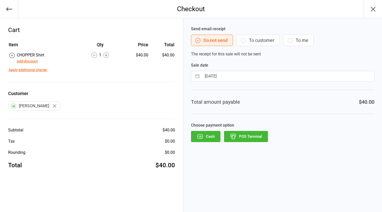
click at [32, 61] on button "Add discount" at bounding box center [27, 61] width 21 height 5
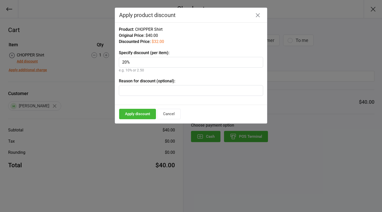
type input "20%"
click at [132, 115] on button "Apply discount" at bounding box center [137, 114] width 37 height 10
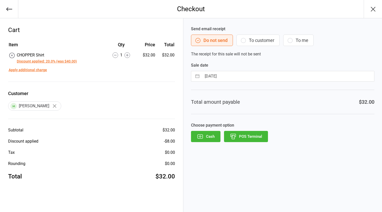
click at [240, 139] on button "POS Terminal" at bounding box center [246, 136] width 44 height 11
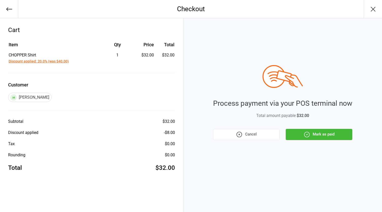
click at [305, 131] on icon "button" at bounding box center [306, 134] width 7 height 7
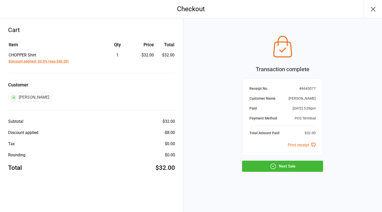
click at [279, 165] on button "Next Sale" at bounding box center [282, 165] width 81 height 11
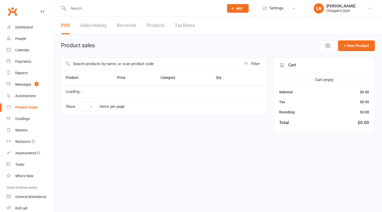
select select "100"
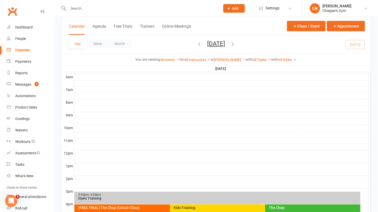
scroll to position [206, 0]
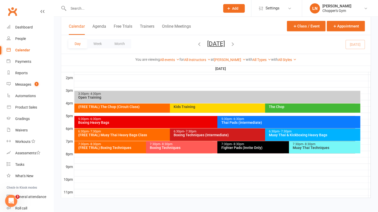
click at [144, 136] on div "(FREE TRIAL) Muay Thai Heavy Bags Class" at bounding box center [168, 135] width 181 height 4
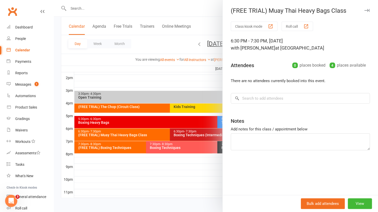
click at [24, 50] on div "Calendar" at bounding box center [22, 50] width 15 height 4
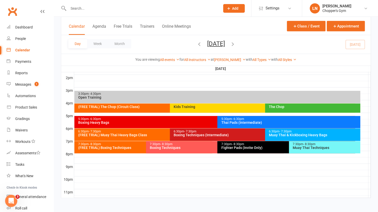
click at [295, 133] on div "Muay Thai & Kickboxing Heavy Bags" at bounding box center [314, 135] width 91 height 4
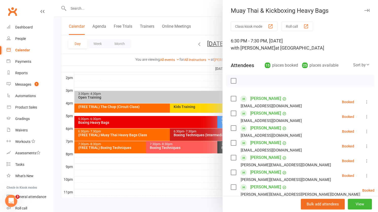
click at [22, 50] on div "Calendar" at bounding box center [22, 50] width 15 height 4
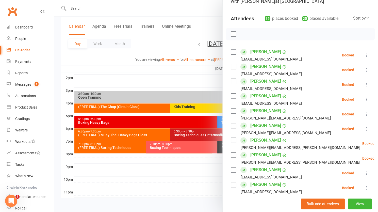
scroll to position [46, 0]
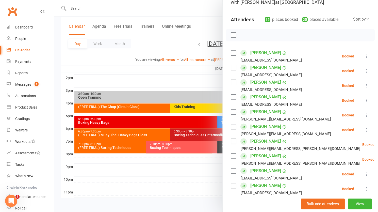
click at [364, 58] on icon at bounding box center [366, 56] width 5 height 5
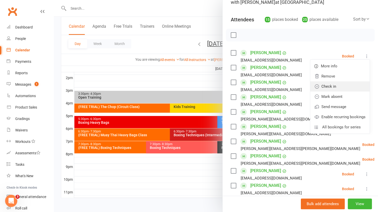
click at [329, 89] on link "Check in" at bounding box center [339, 86] width 59 height 10
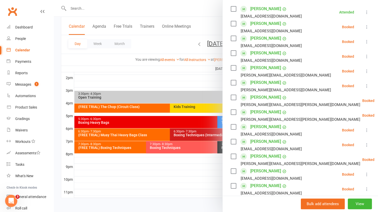
scroll to position [89, 0]
click at [364, 87] on icon at bounding box center [366, 86] width 5 height 5
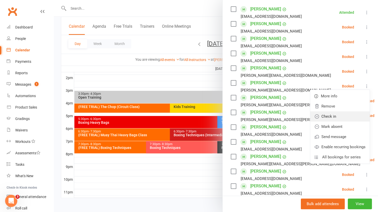
click at [330, 117] on link "Check in" at bounding box center [339, 116] width 59 height 10
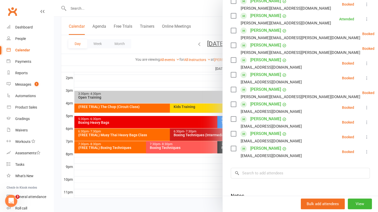
scroll to position [154, 0]
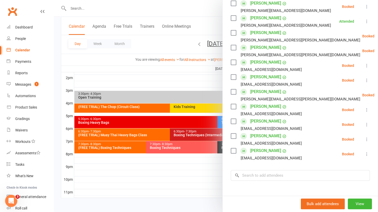
click at [364, 109] on icon at bounding box center [366, 109] width 5 height 5
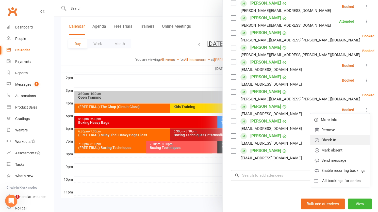
click at [327, 140] on link "Check in" at bounding box center [339, 140] width 59 height 10
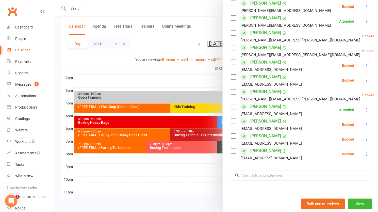
click at [364, 139] on icon at bounding box center [366, 139] width 5 height 5
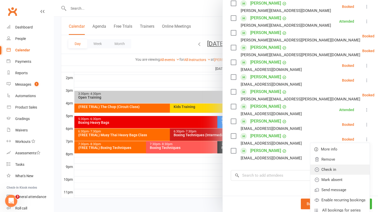
click at [327, 170] on link "Check in" at bounding box center [339, 169] width 59 height 10
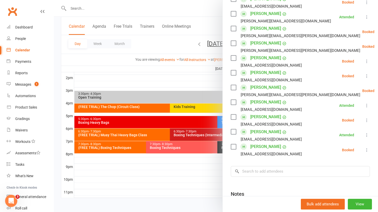
scroll to position [187, 0]
click at [364, 76] on icon at bounding box center [366, 76] width 5 height 5
click at [364, 77] on icon at bounding box center [366, 76] width 5 height 5
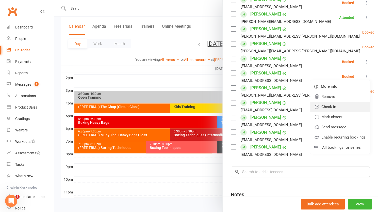
click at [331, 109] on link "Check in" at bounding box center [339, 107] width 59 height 10
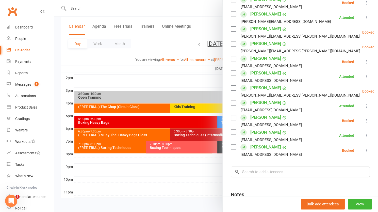
click at [364, 152] on icon at bounding box center [366, 150] width 5 height 5
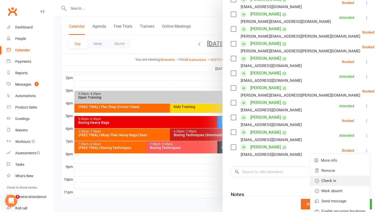
click at [330, 183] on link "Check in" at bounding box center [339, 180] width 59 height 10
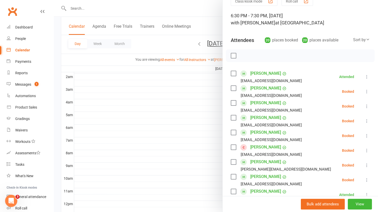
scroll to position [0, 0]
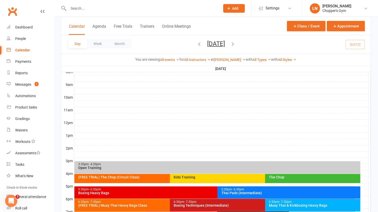
scroll to position [206, 0]
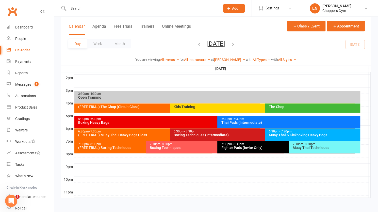
click at [195, 136] on div "Boxing Techniques (Intermediate)" at bounding box center [263, 135] width 181 height 4
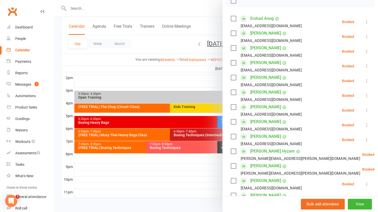
scroll to position [79, 0]
click at [364, 22] on icon at bounding box center [366, 22] width 5 height 5
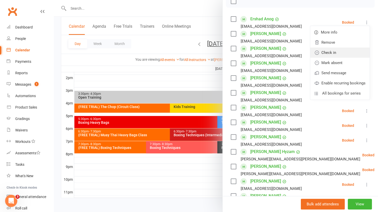
click at [333, 53] on link "Check in" at bounding box center [339, 52] width 59 height 10
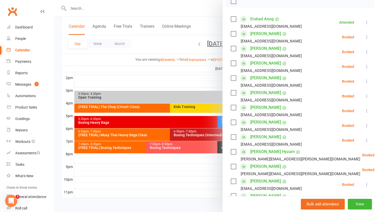
click at [364, 67] on icon at bounding box center [366, 66] width 5 height 5
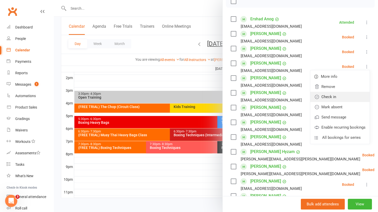
click at [331, 100] on link "Check in" at bounding box center [339, 97] width 59 height 10
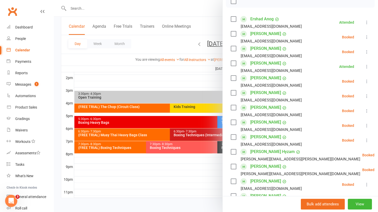
click at [364, 82] on icon at bounding box center [366, 81] width 5 height 5
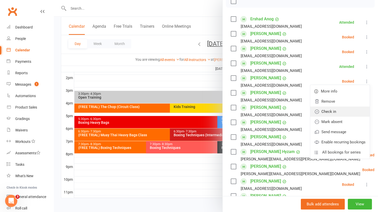
click at [330, 113] on link "Check in" at bounding box center [339, 111] width 59 height 10
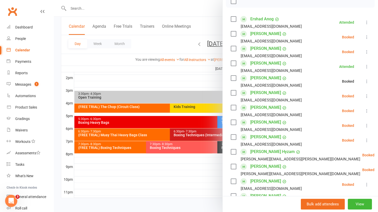
click at [364, 97] on icon at bounding box center [366, 95] width 5 height 5
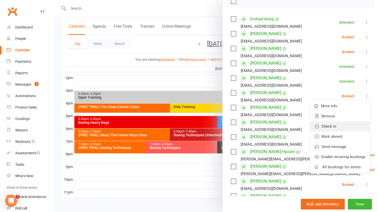
click at [329, 127] on link "Check in" at bounding box center [339, 126] width 59 height 10
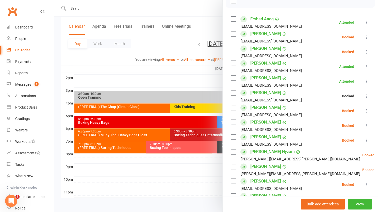
click at [364, 111] on icon at bounding box center [366, 110] width 5 height 5
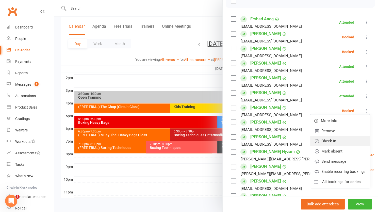
click at [331, 141] on link "Check in" at bounding box center [339, 141] width 59 height 10
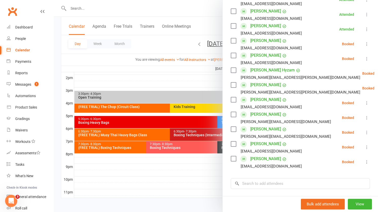
scroll to position [160, 0]
click at [364, 105] on icon at bounding box center [366, 103] width 5 height 5
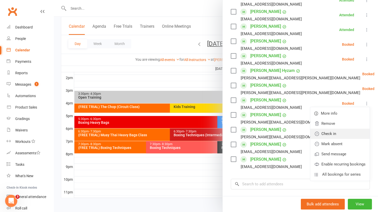
click at [332, 137] on link "Check in" at bounding box center [339, 133] width 59 height 10
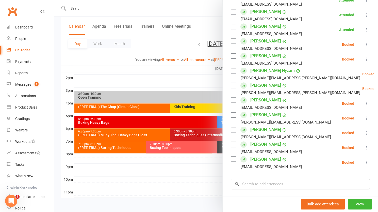
click at [364, 120] on icon at bounding box center [366, 118] width 5 height 5
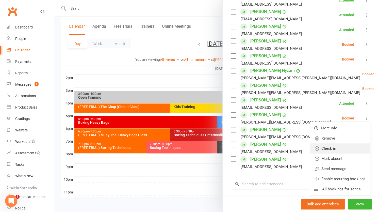
click at [329, 150] on link "Check in" at bounding box center [339, 148] width 59 height 10
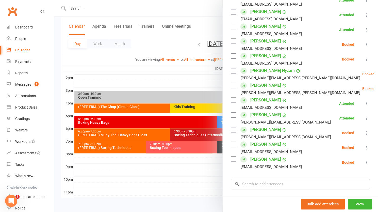
click at [364, 165] on button at bounding box center [367, 162] width 6 height 6
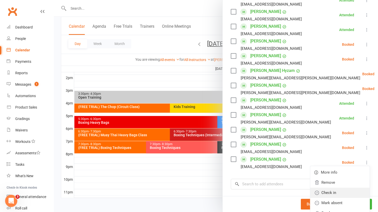
click at [328, 194] on link "Check in" at bounding box center [339, 192] width 59 height 10
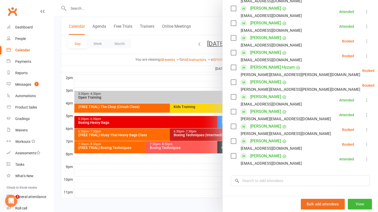
scroll to position [163, 0]
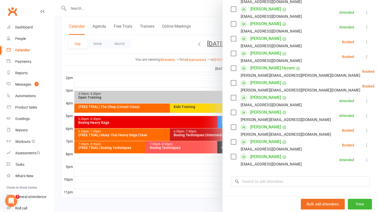
click at [364, 102] on icon at bounding box center [366, 100] width 5 height 5
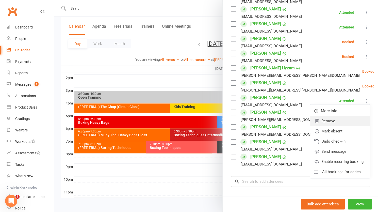
click at [328, 124] on link "Remove" at bounding box center [339, 121] width 59 height 10
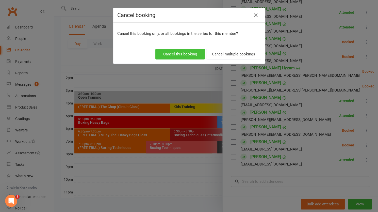
click at [170, 59] on button "Cancel this booking" at bounding box center [180, 54] width 50 height 11
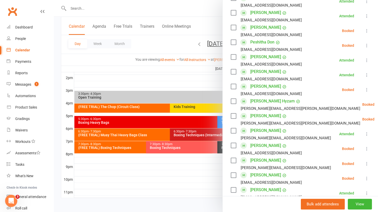
scroll to position [269, 0]
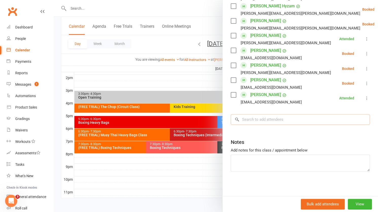
click at [274, 115] on input "search" at bounding box center [300, 119] width 139 height 11
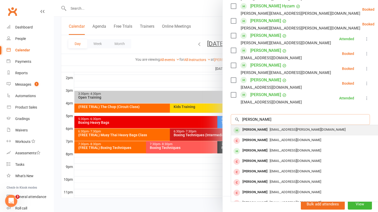
type input "[PERSON_NAME]"
click at [259, 128] on div "[PERSON_NAME]" at bounding box center [254, 129] width 29 height 7
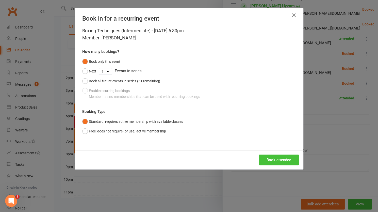
click at [276, 159] on button "Book attendee" at bounding box center [279, 159] width 40 height 11
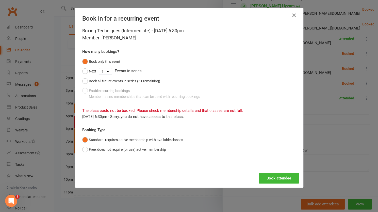
click at [293, 14] on icon "button" at bounding box center [294, 15] width 6 height 6
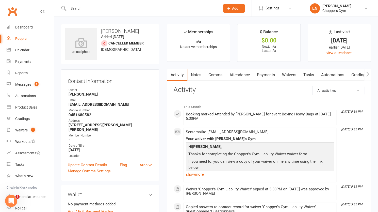
click at [116, 2] on div at bounding box center [139, 8] width 156 height 17
click at [115, 6] on input "text" at bounding box center [142, 8] width 150 height 7
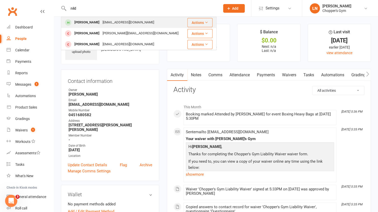
type input "nild"
click at [90, 24] on div "[PERSON_NAME]" at bounding box center [87, 22] width 28 height 7
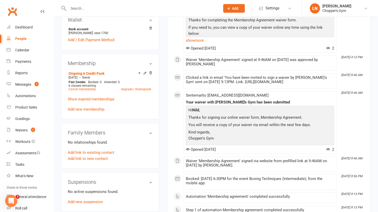
scroll to position [163, 0]
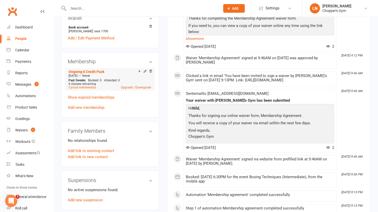
click at [90, 74] on span "Never" at bounding box center [86, 76] width 8 height 4
click at [94, 70] on link "Ongoing 6 Credit Pack" at bounding box center [87, 72] width 36 height 4
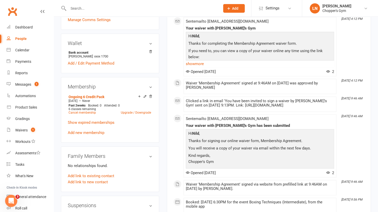
scroll to position [165, 0]
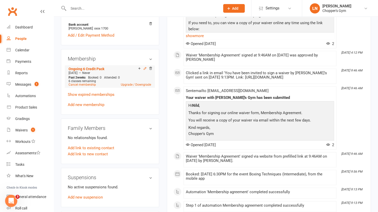
click at [145, 69] on icon at bounding box center [145, 69] width 4 height 4
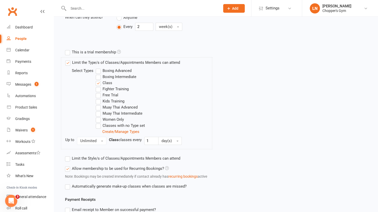
scroll to position [154, 0]
click at [100, 76] on label "Boxing Intermediate" at bounding box center [116, 76] width 41 height 6
click at [99, 73] on input "Boxing Intermediate" at bounding box center [97, 73] width 3 height 0
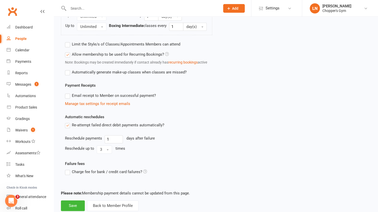
scroll to position [291, 0]
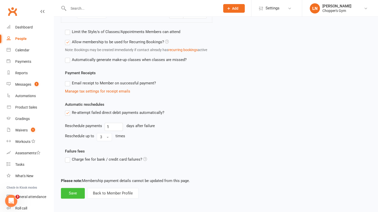
click at [70, 192] on button "Save" at bounding box center [73, 193] width 24 height 11
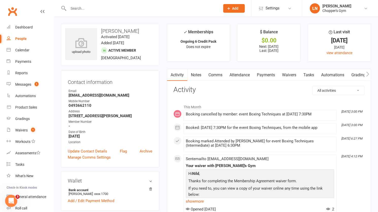
click at [196, 71] on link "Notes" at bounding box center [196, 75] width 18 height 12
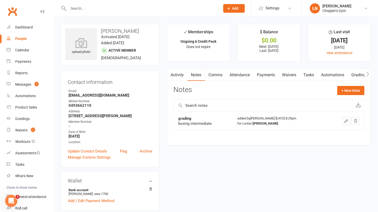
click at [118, 8] on input "text" at bounding box center [142, 8] width 150 height 7
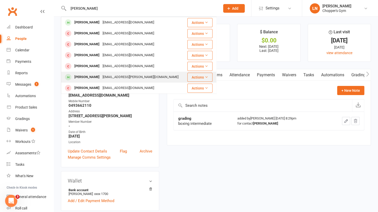
type input "[PERSON_NAME]"
click at [95, 75] on div "[PERSON_NAME]" at bounding box center [87, 76] width 28 height 7
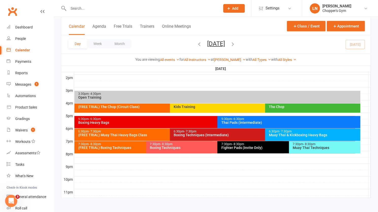
click at [145, 135] on div "(FREE TRIAL) Muay Thai Heavy Bags Class" at bounding box center [168, 135] width 181 height 4
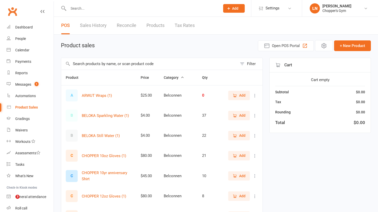
select select "100"
click at [94, 62] on input "text" at bounding box center [149, 64] width 176 height 12
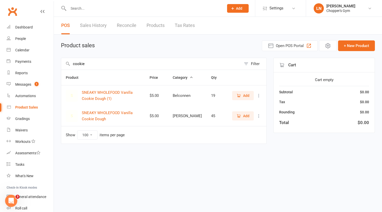
type input "cookie"
click at [247, 118] on button "Add" at bounding box center [243, 115] width 22 height 9
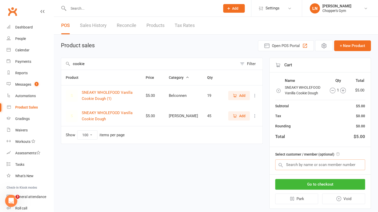
click at [300, 160] on input "text" at bounding box center [320, 164] width 90 height 11
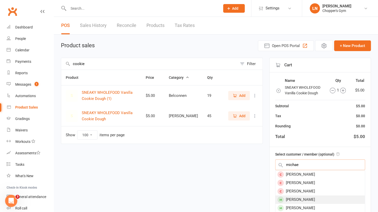
type input "michae"
click at [297, 198] on div "[PERSON_NAME]" at bounding box center [320, 199] width 89 height 8
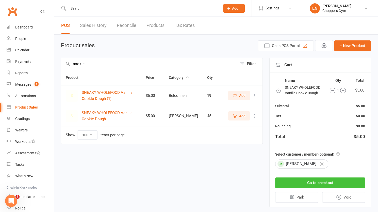
click at [309, 183] on button "Go to checkout" at bounding box center [320, 182] width 90 height 11
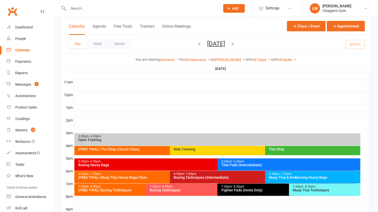
scroll to position [187, 0]
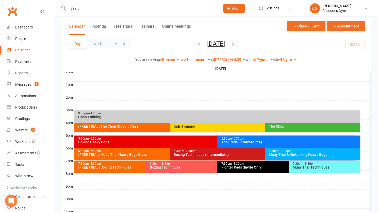
click at [194, 156] on div "Boxing Techniques (Intermediate)" at bounding box center [263, 155] width 181 height 4
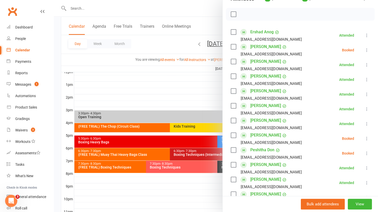
scroll to position [66, 0]
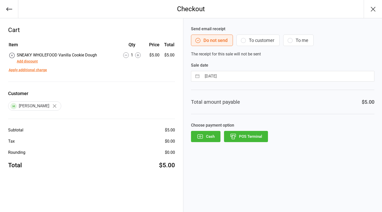
click at [247, 136] on button "POS Terminal" at bounding box center [246, 136] width 44 height 11
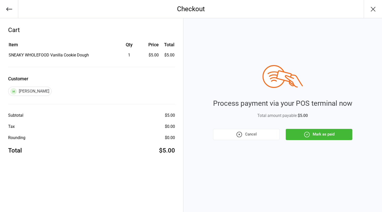
click at [334, 136] on button "Mark as paid" at bounding box center [319, 134] width 67 height 11
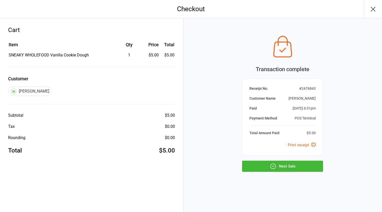
click at [313, 167] on button "Next Sale" at bounding box center [282, 165] width 81 height 11
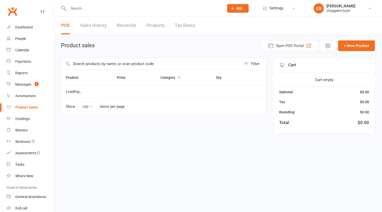
select select "100"
